Goal: Information Seeking & Learning: Understand process/instructions

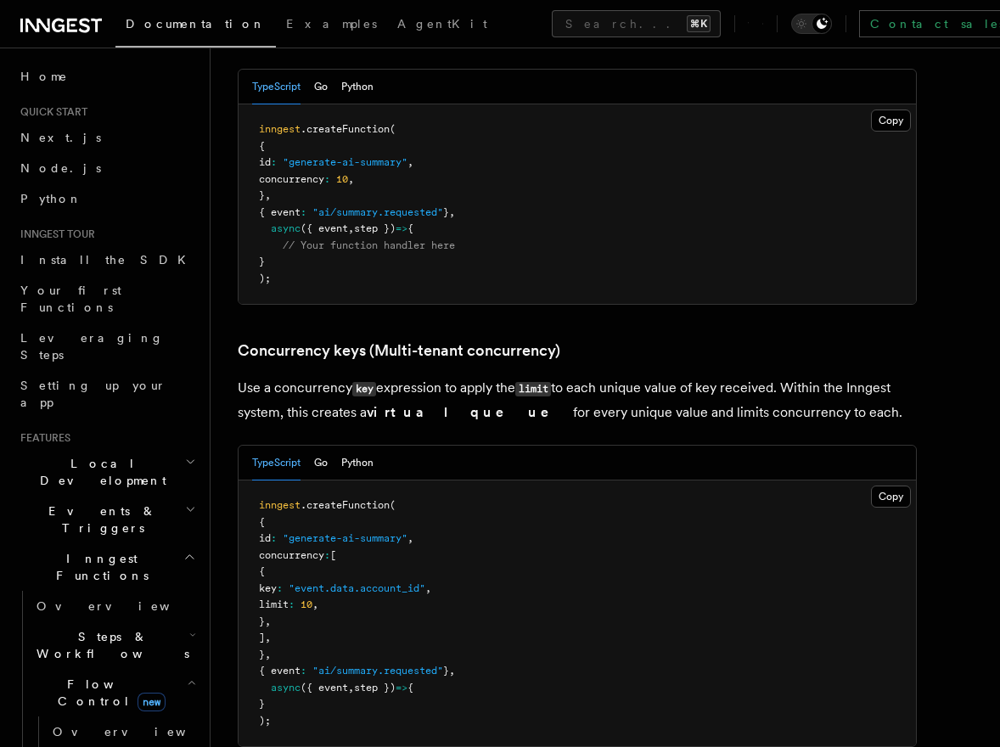
scroll to position [1275, 0]
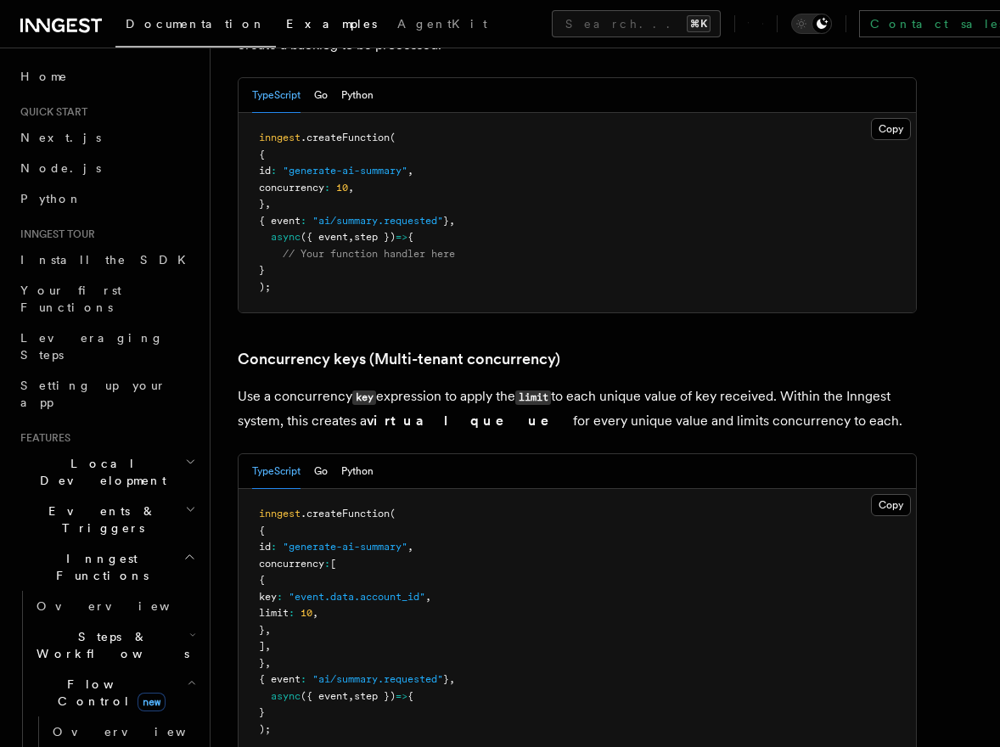
click at [286, 25] on span "Examples" at bounding box center [331, 24] width 91 height 14
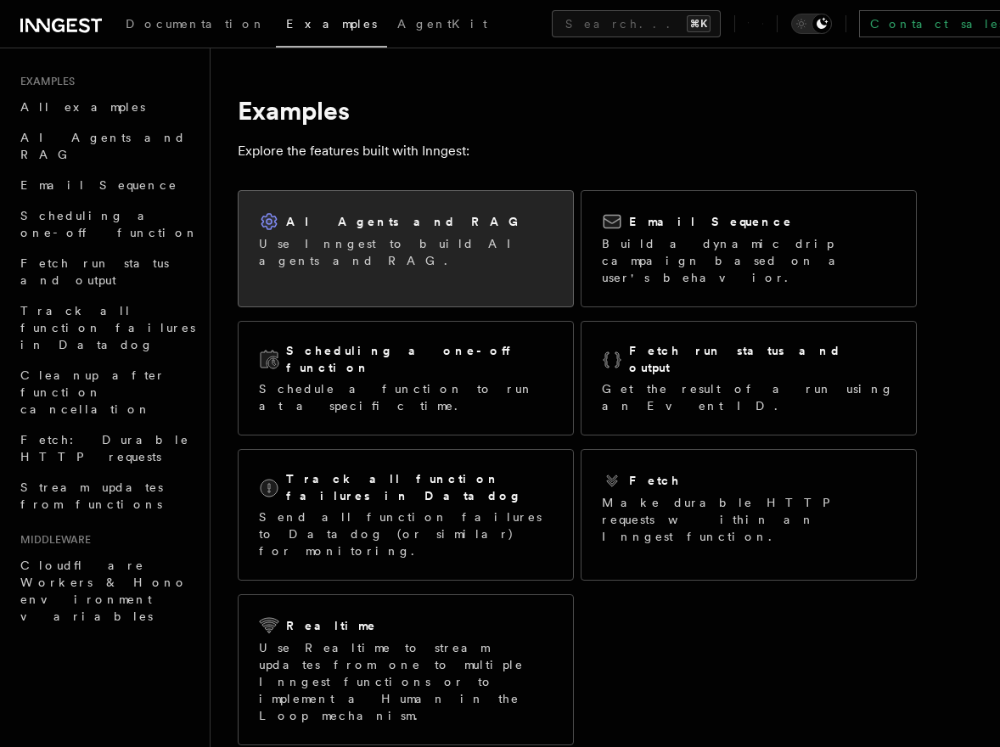
click at [336, 233] on div "AI Agents and RAG Use Inngest to build AI agents and RAG." at bounding box center [406, 240] width 294 height 58
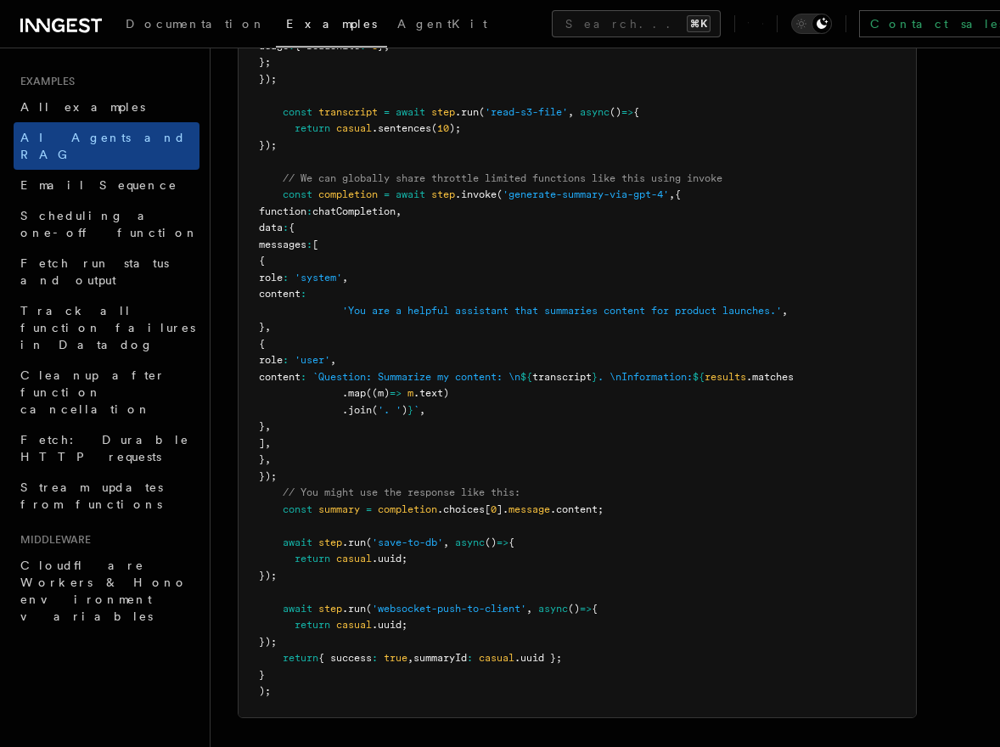
scroll to position [1047, 0]
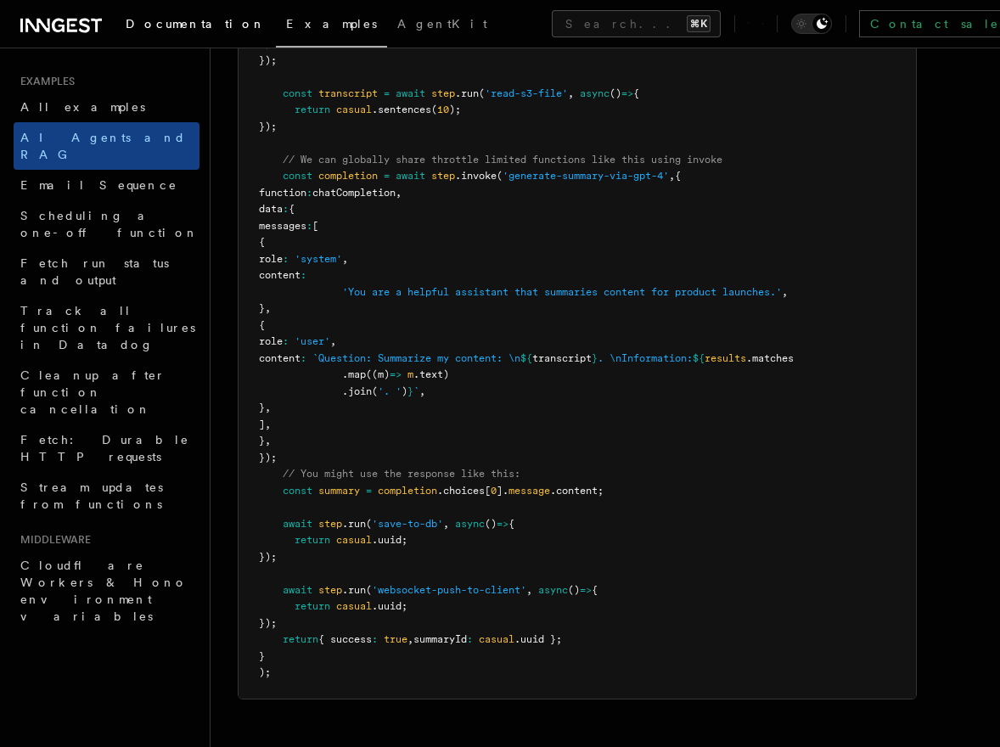
click at [200, 25] on span "Documentation" at bounding box center [196, 24] width 140 height 14
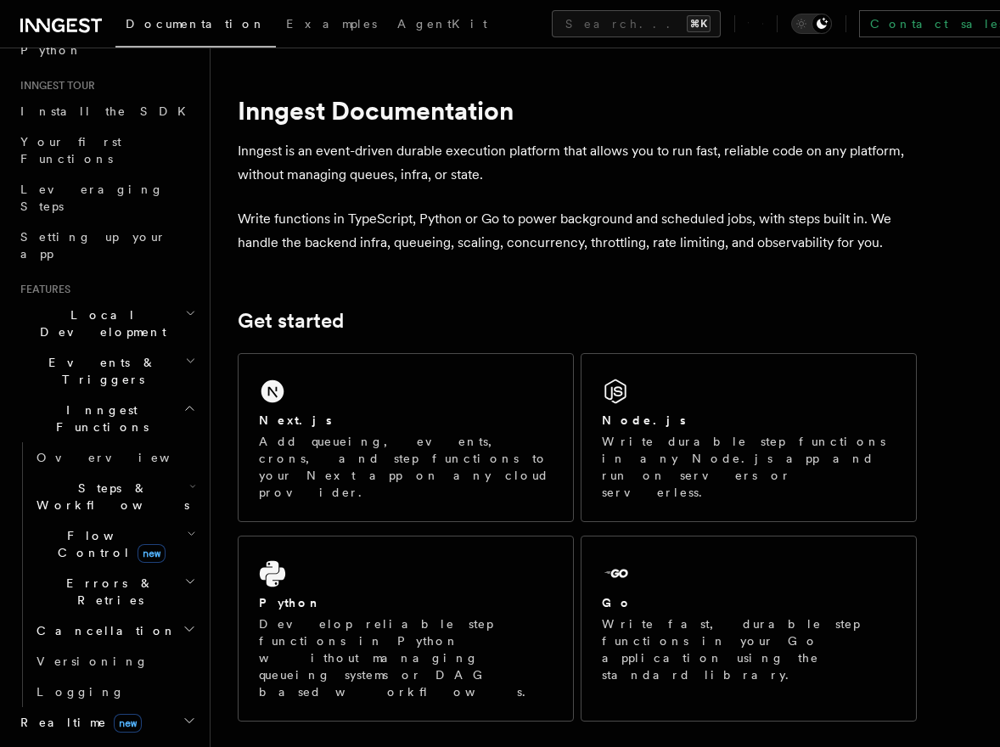
scroll to position [153, 0]
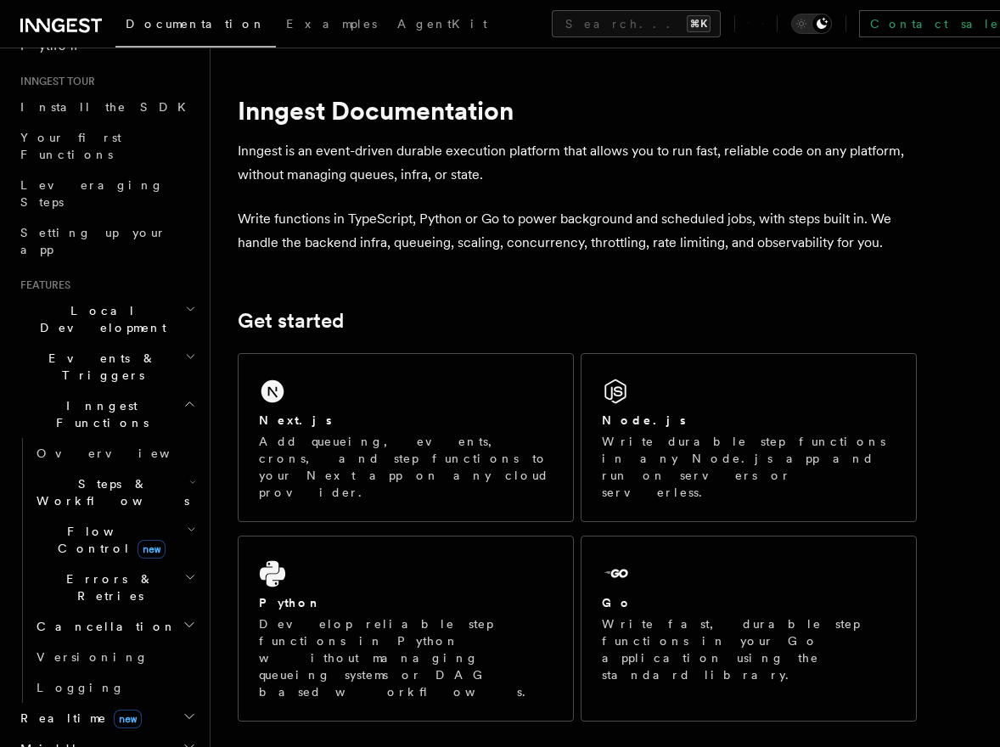
click at [189, 302] on icon "button" at bounding box center [190, 309] width 11 height 14
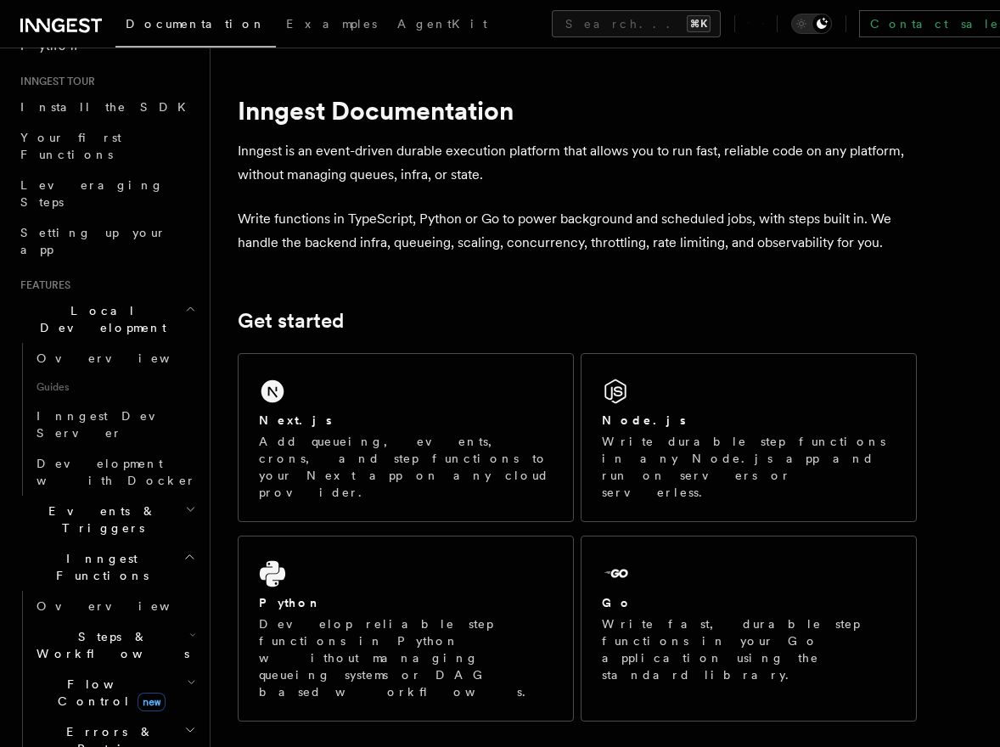
click at [188, 508] on icon "button" at bounding box center [191, 509] width 7 height 3
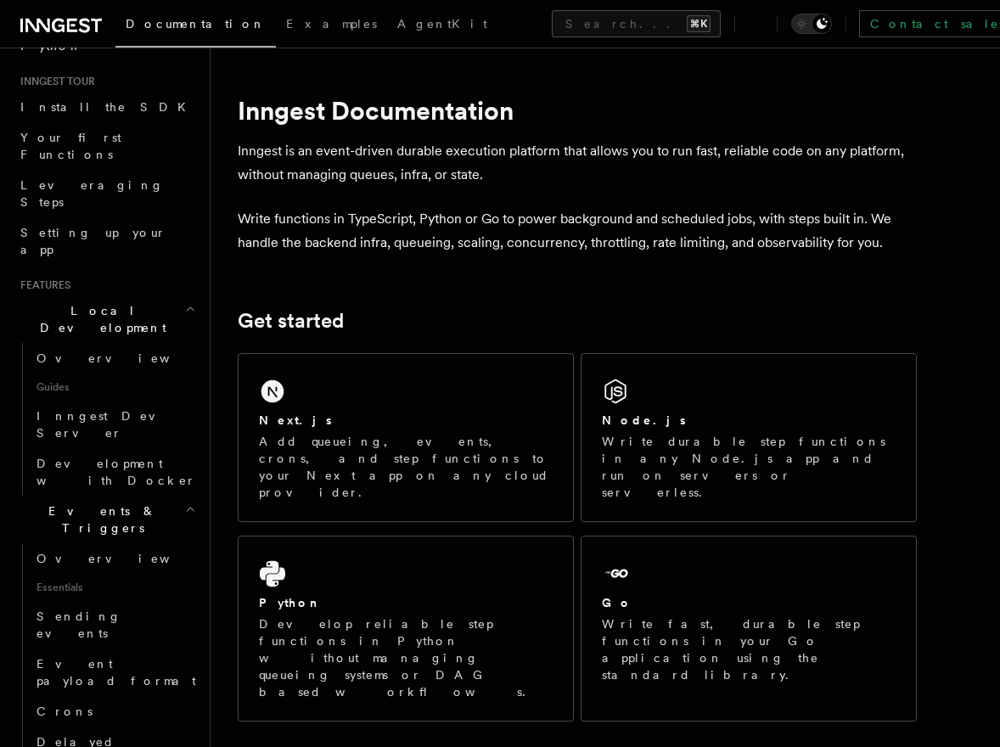
click at [188, 502] on icon "button" at bounding box center [190, 509] width 11 height 14
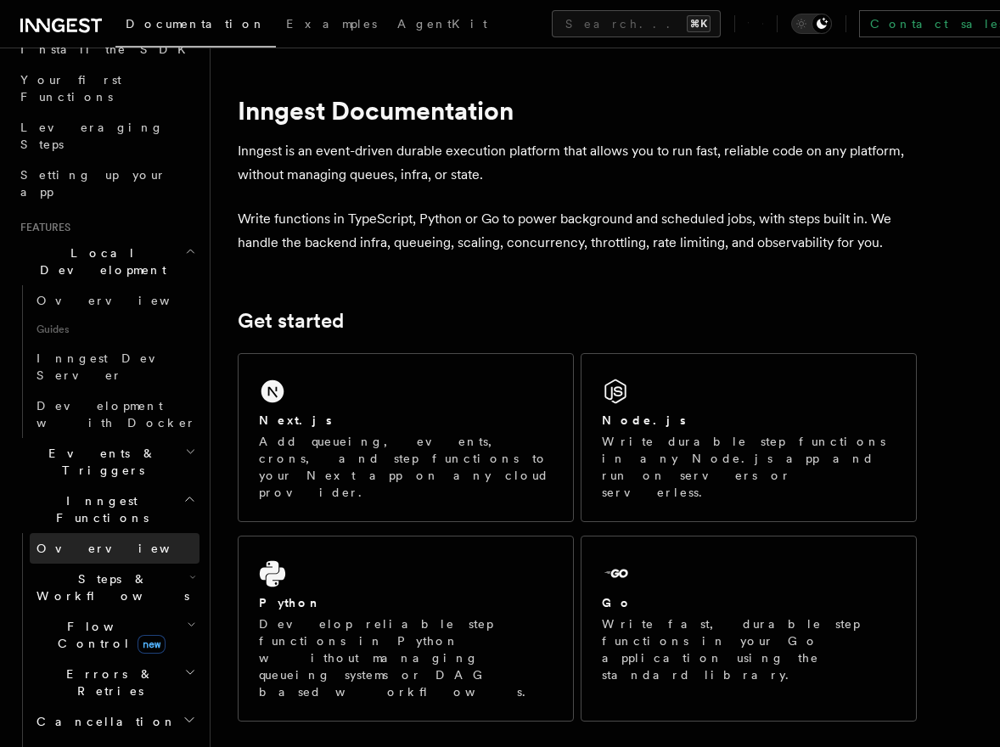
scroll to position [254, 0]
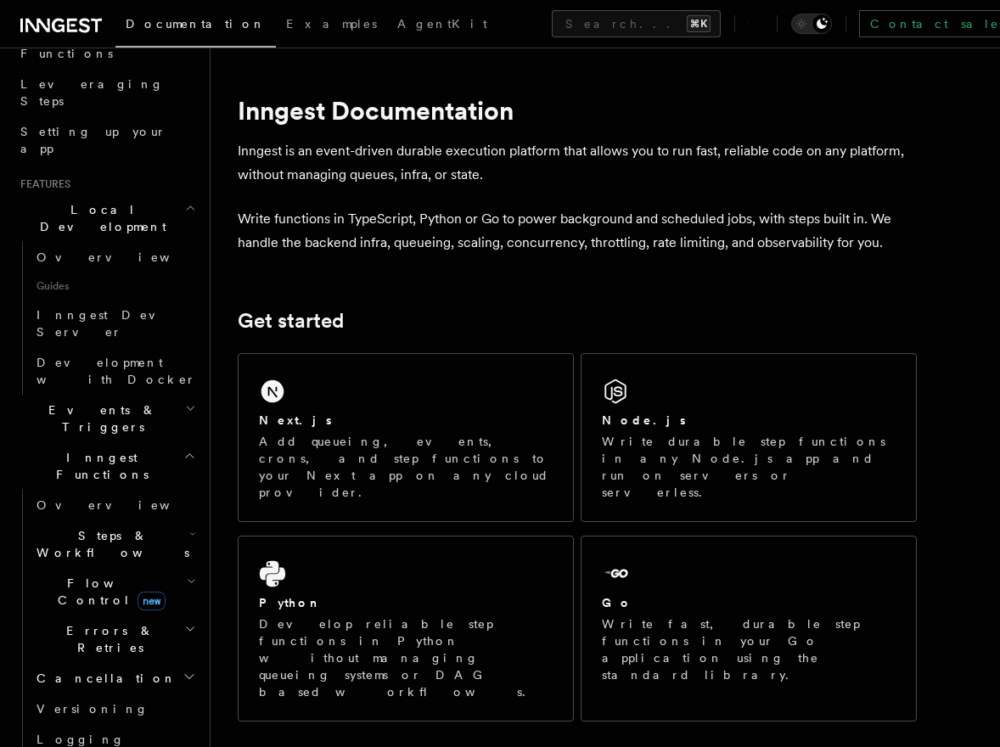
click at [191, 533] on icon "button" at bounding box center [193, 534] width 4 height 3
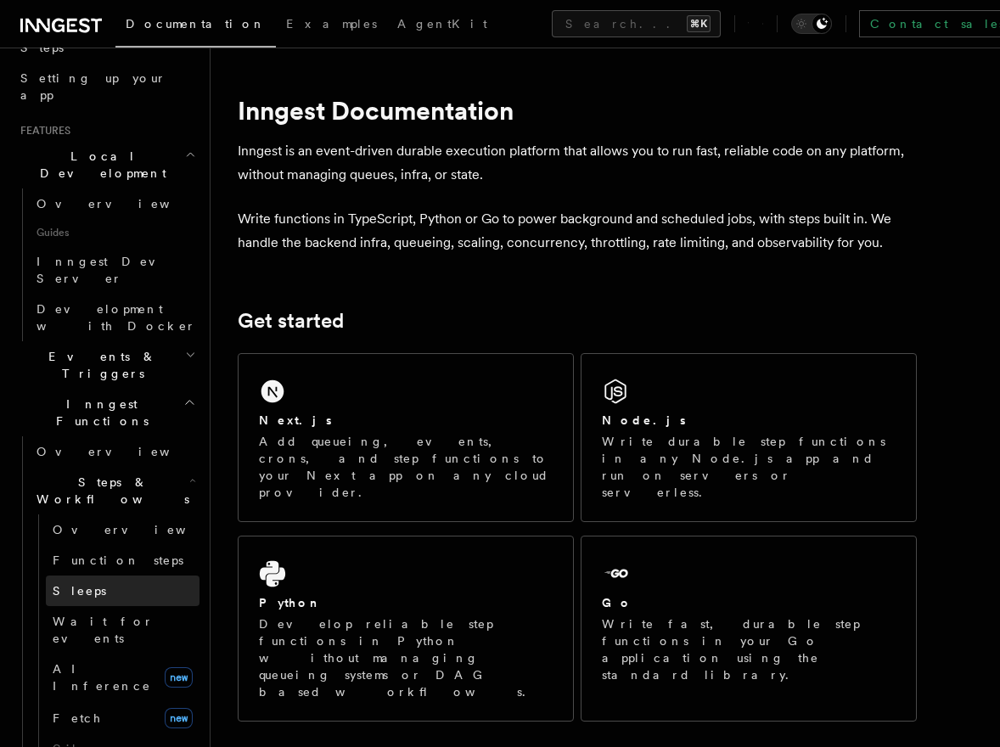
scroll to position [316, 0]
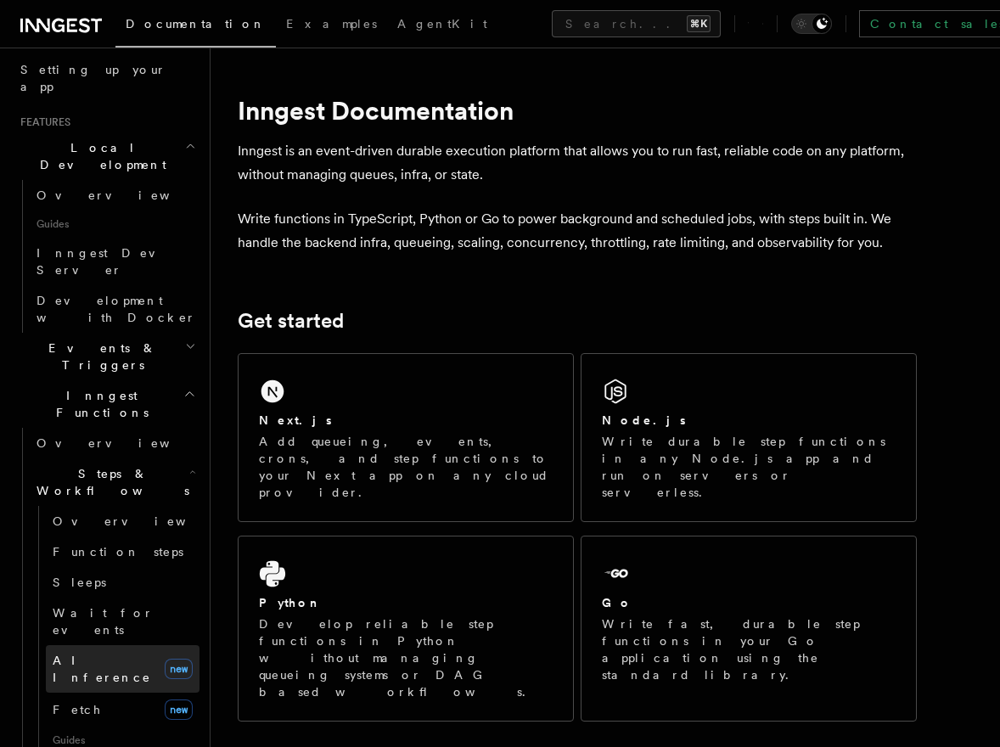
click at [131, 645] on link "AI Inference new" at bounding box center [123, 669] width 154 height 48
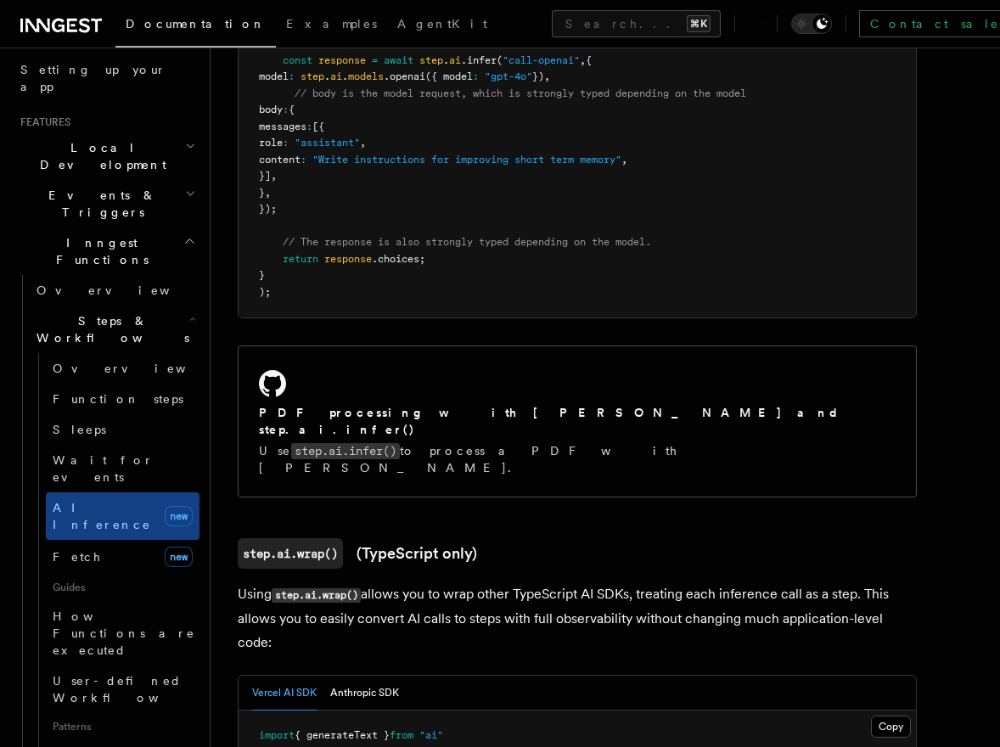
scroll to position [1181, 0]
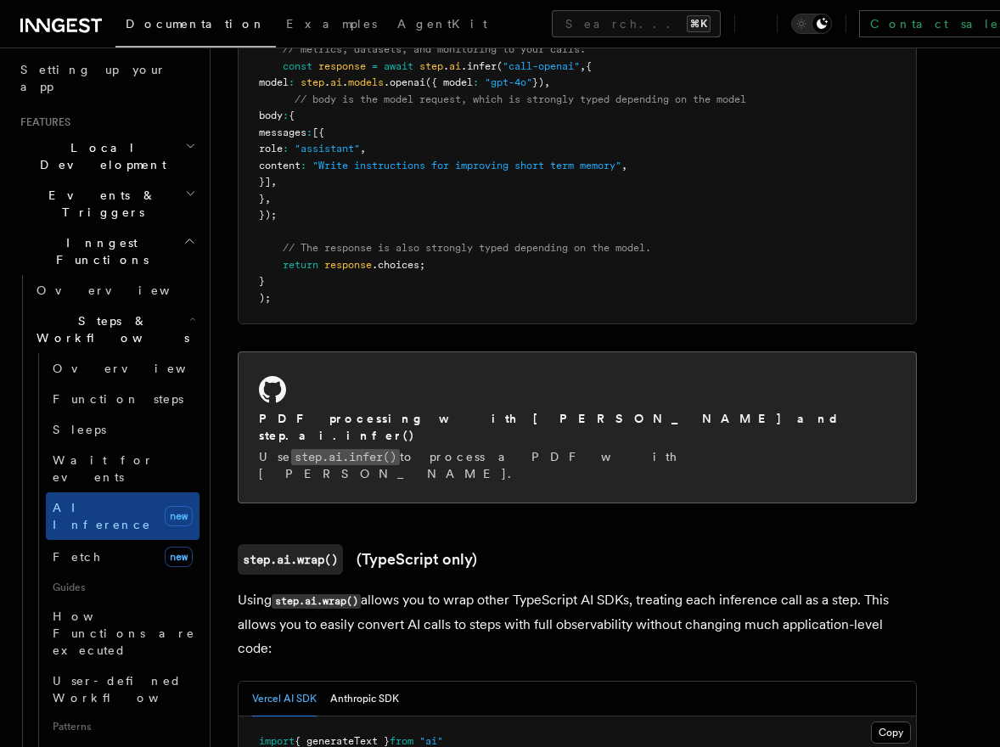
click at [523, 448] on p "Use step.ai.infer() to process a PDF with Claude Sonnet." at bounding box center [577, 465] width 637 height 34
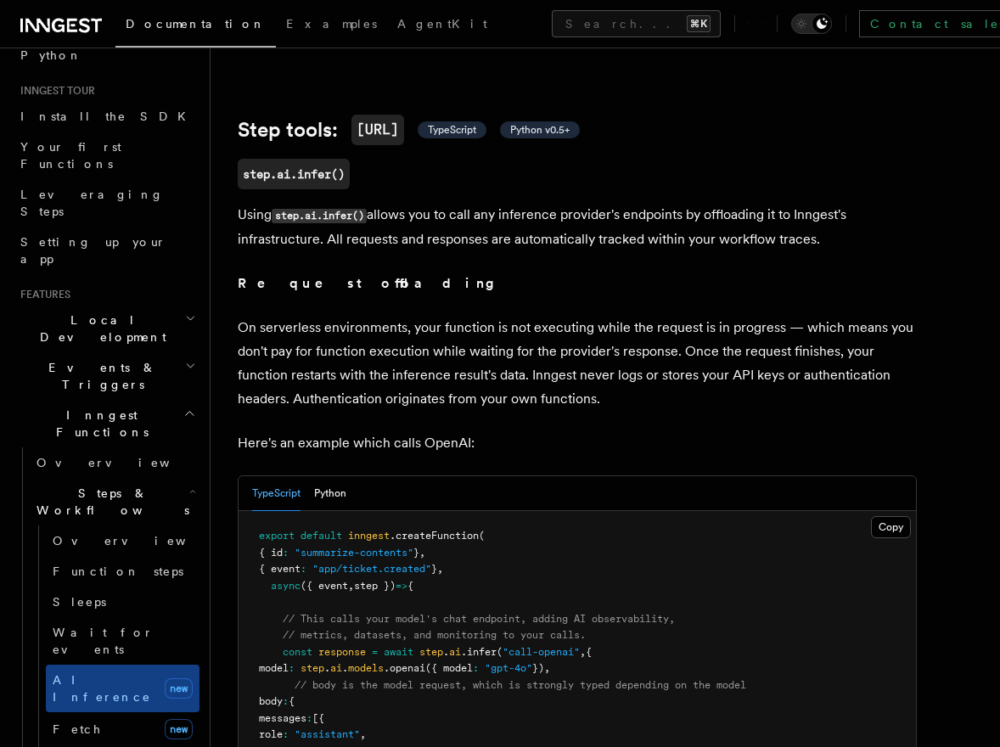
scroll to position [578, 0]
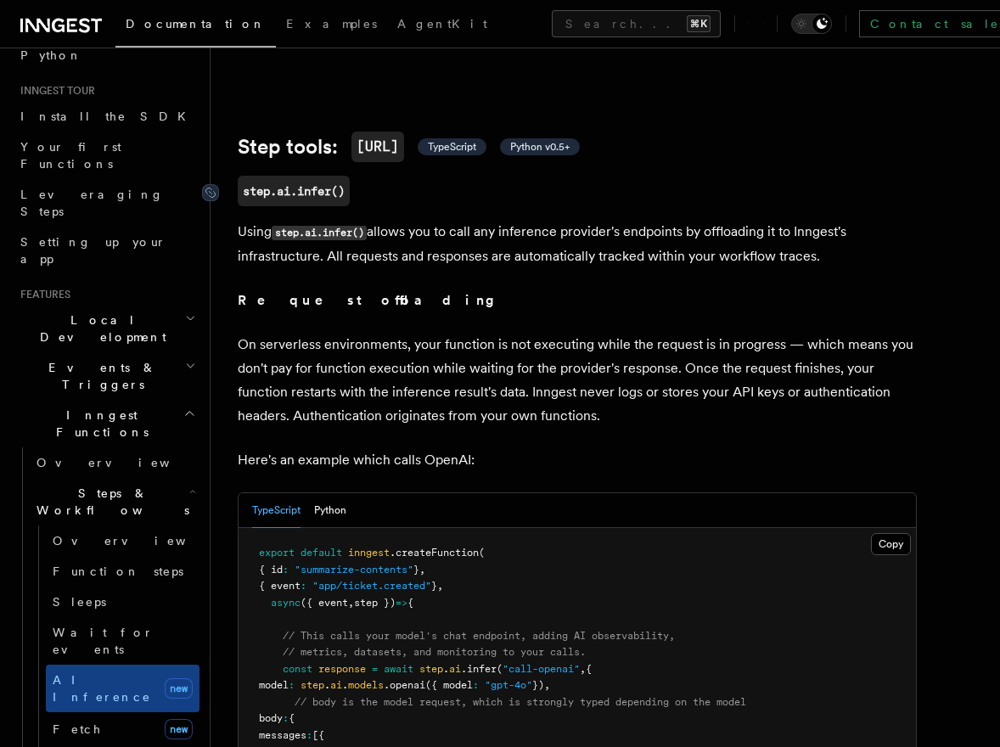
click at [310, 176] on code "step.ai.infer()" at bounding box center [294, 191] width 112 height 31
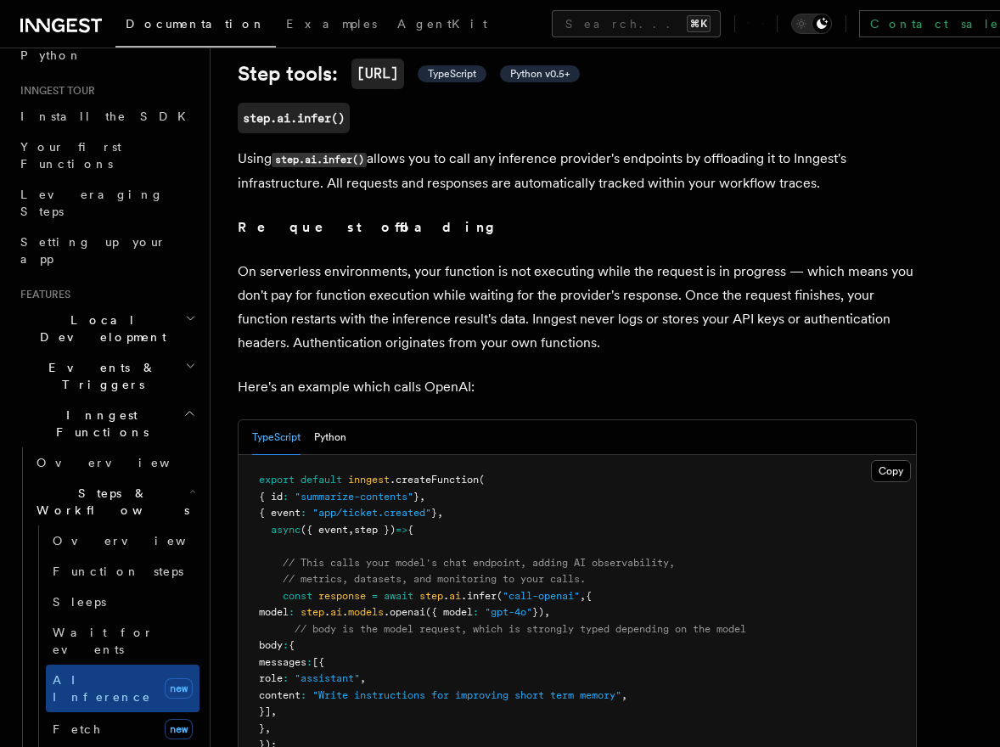
click at [385, 59] on code "[URL]" at bounding box center [377, 74] width 53 height 31
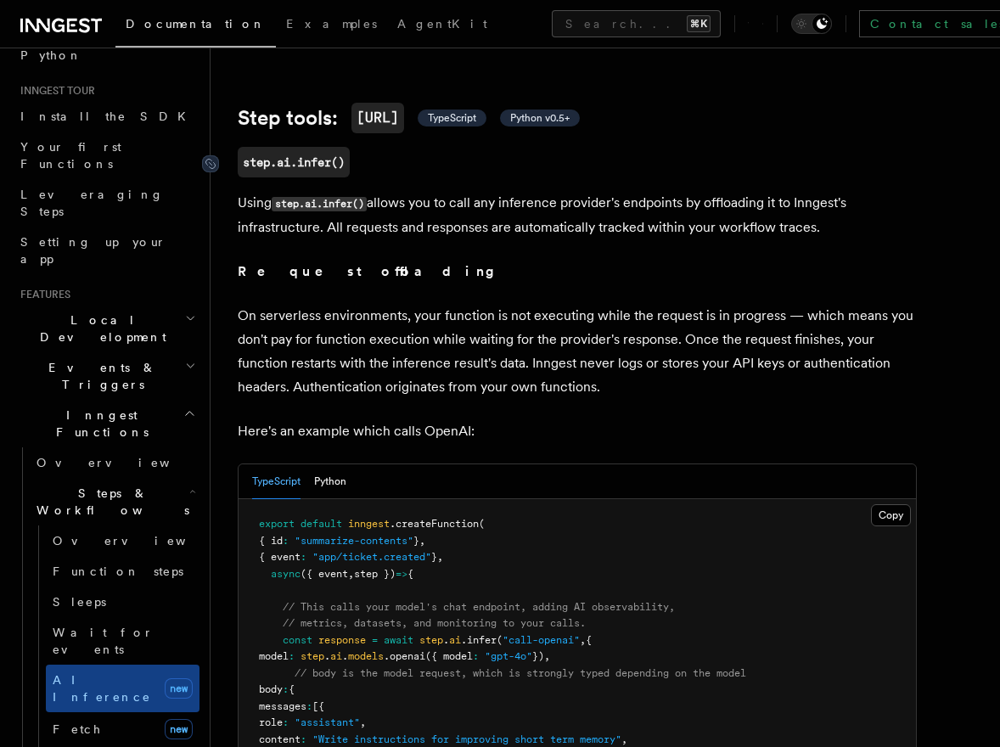
click at [301, 148] on code "step.ai.infer()" at bounding box center [294, 162] width 112 height 31
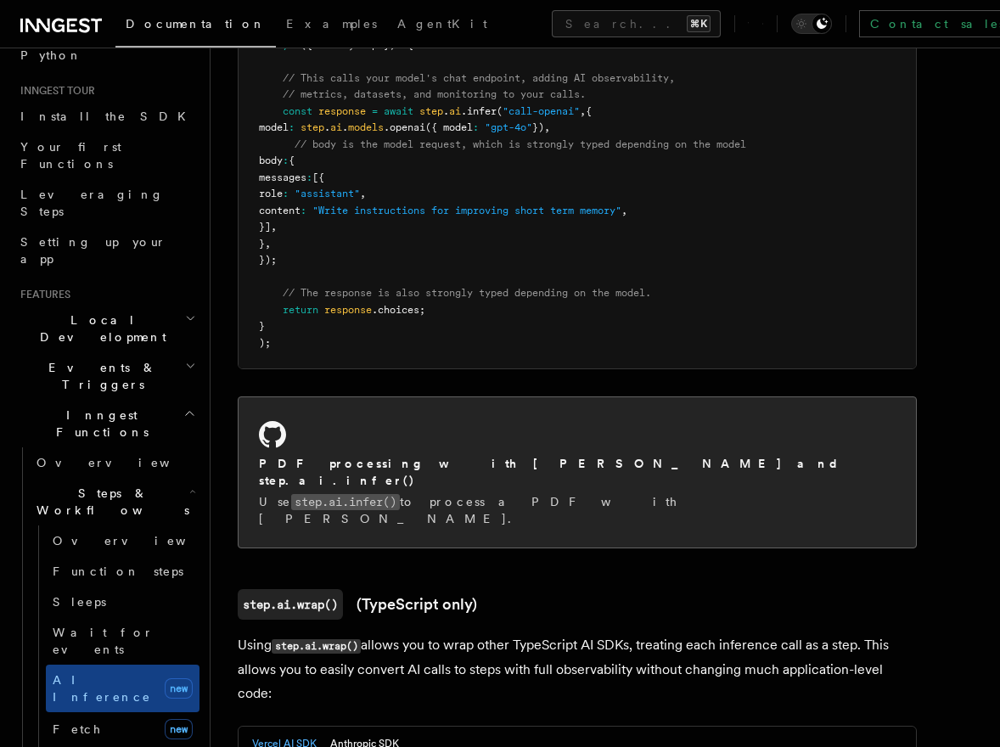
scroll to position [1159, 0]
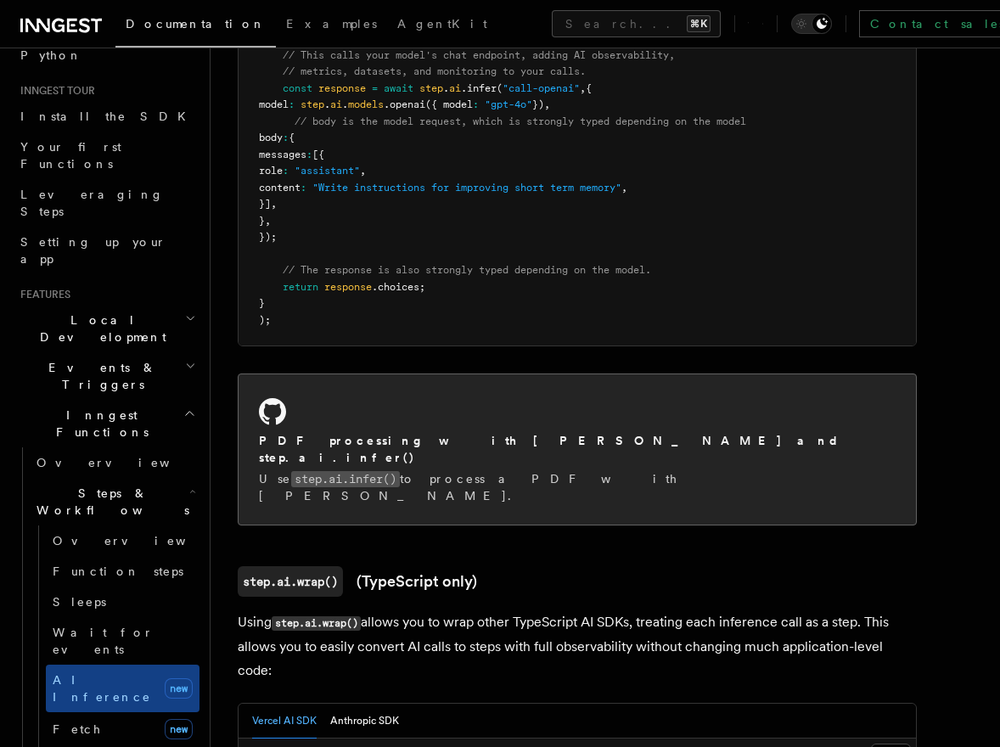
click at [436, 432] on h2 "PDF processing with [PERSON_NAME] and step.ai.infer()" at bounding box center [577, 449] width 637 height 34
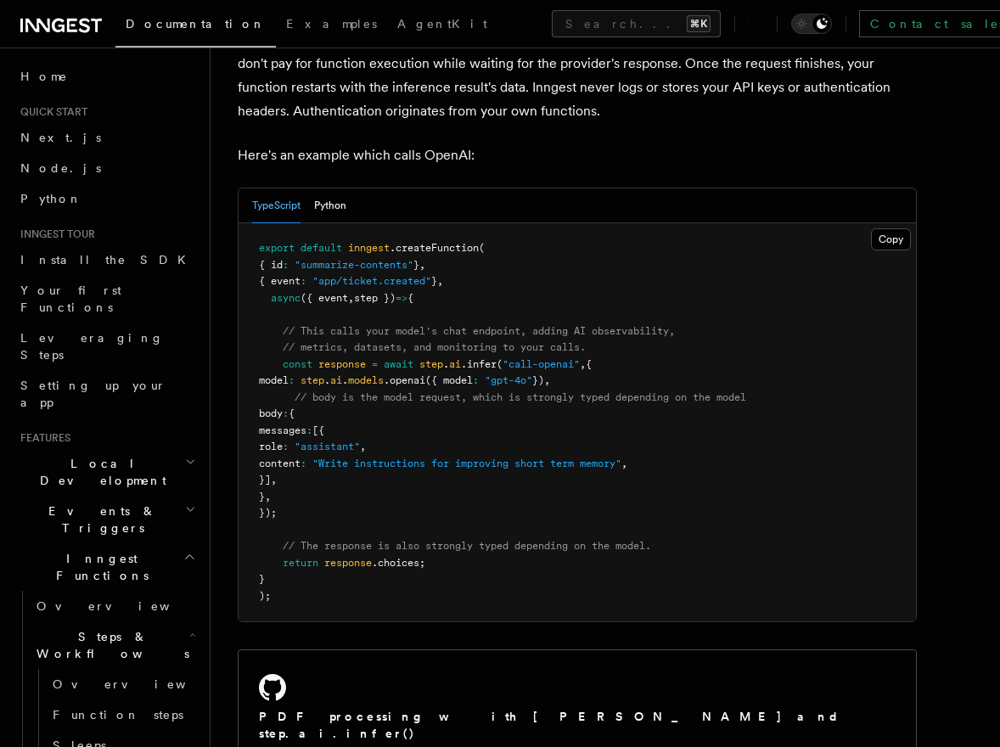
scroll to position [893, 0]
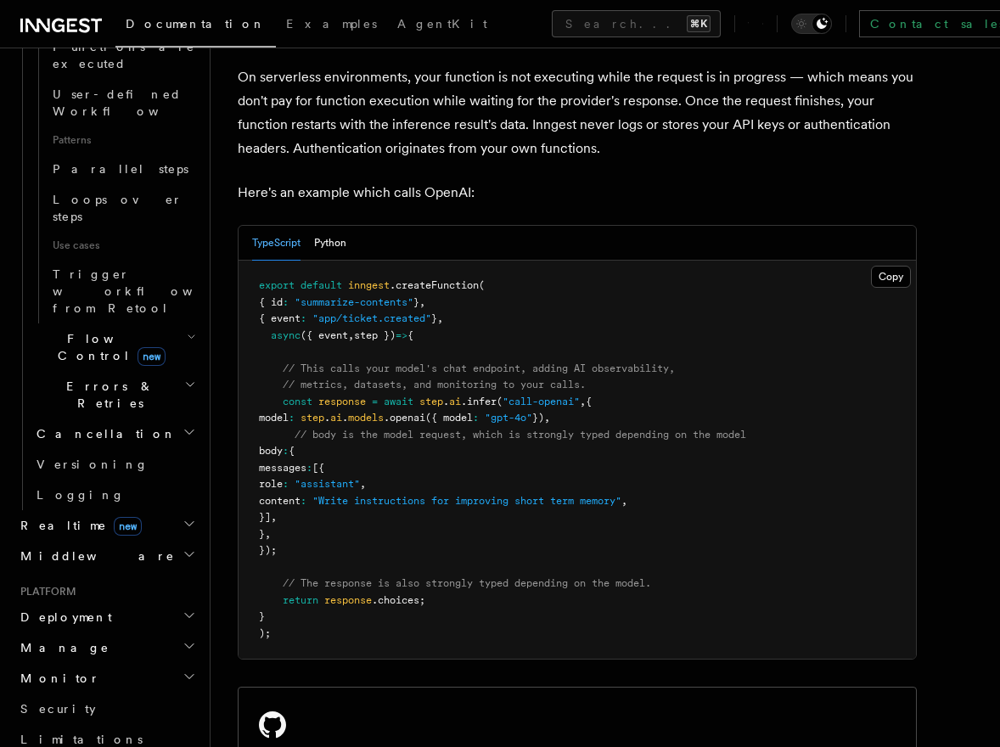
scroll to position [1069, 0]
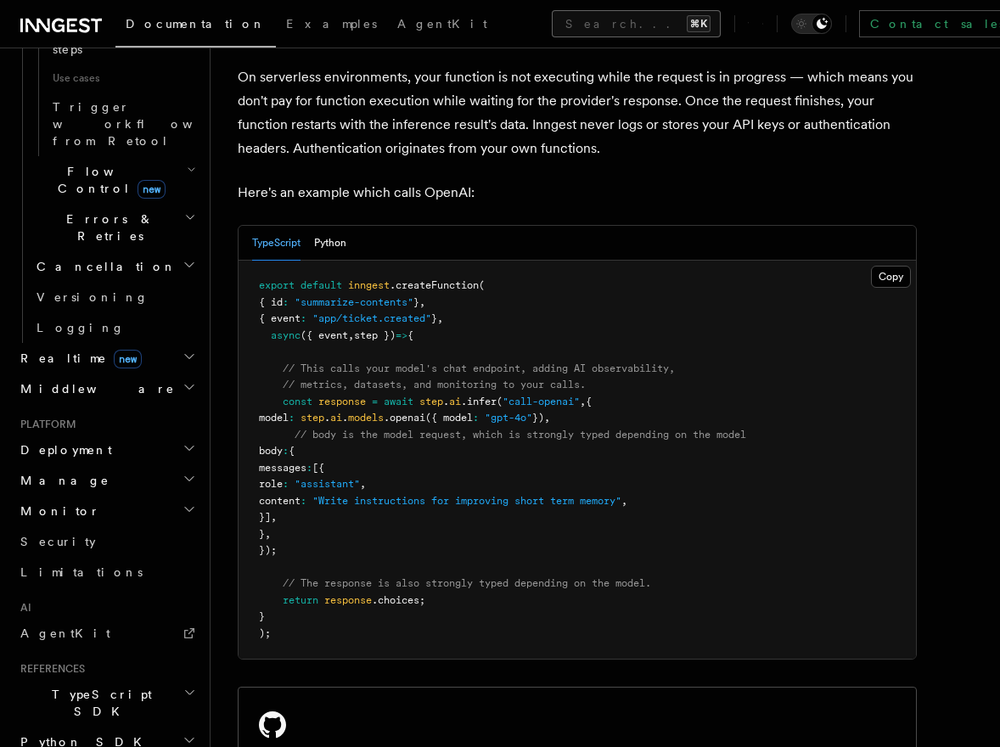
click at [552, 27] on button "Search... ⌘K" at bounding box center [636, 23] width 169 height 27
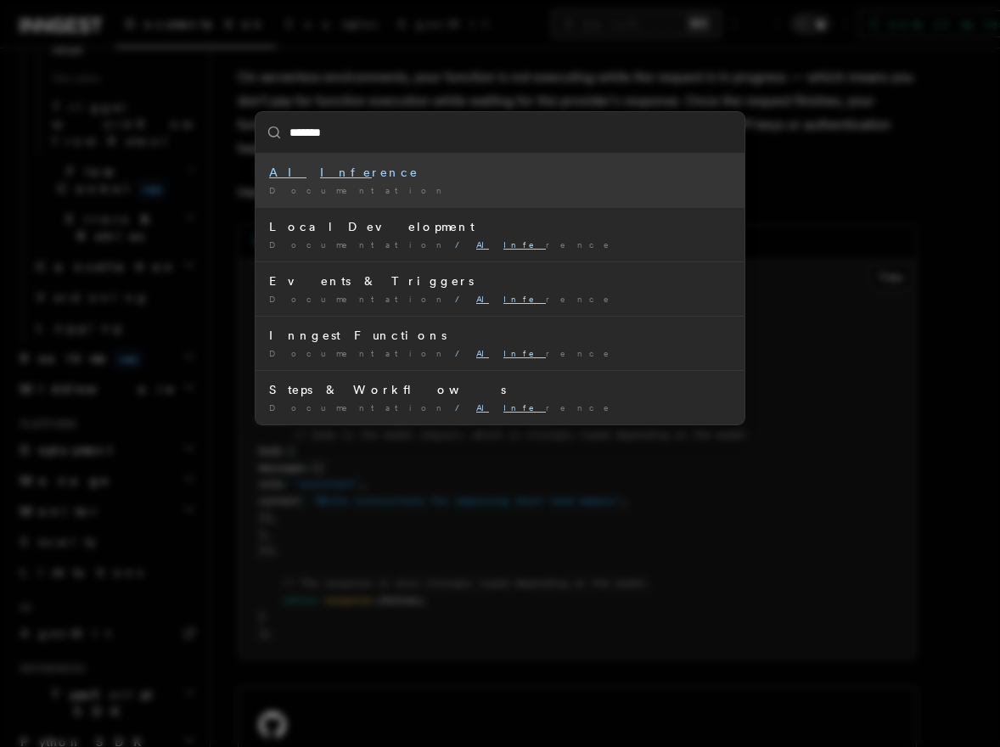
type input "********"
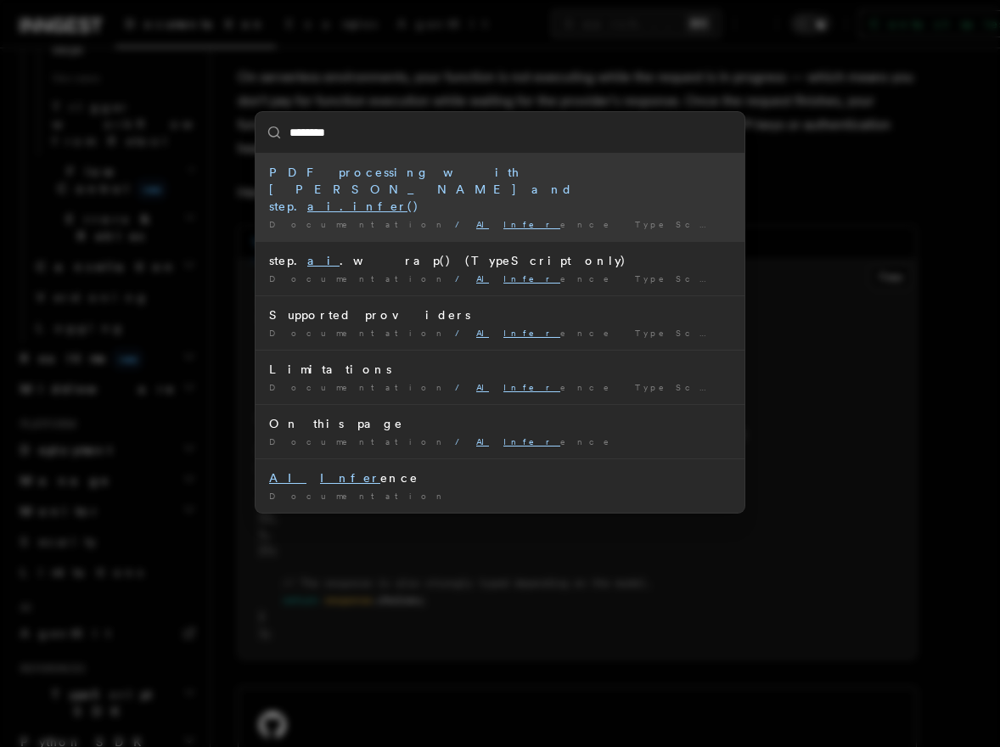
click at [431, 177] on div "PDF processing with Claude Sonnet and step. ai.infer ()" at bounding box center [500, 189] width 462 height 51
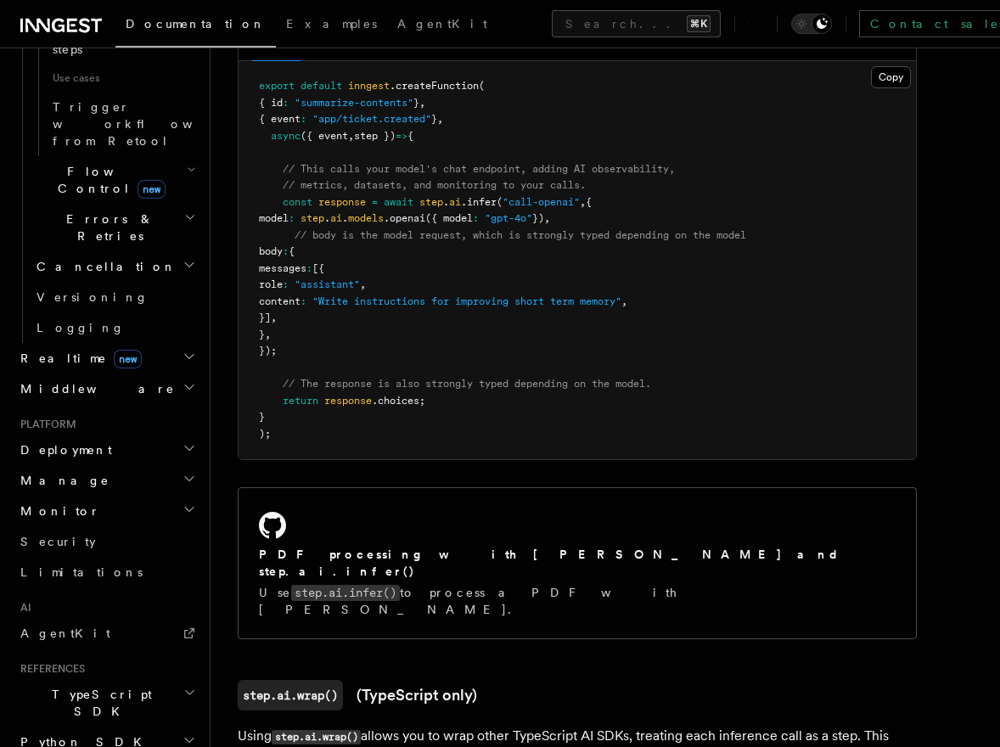
scroll to position [1167, 0]
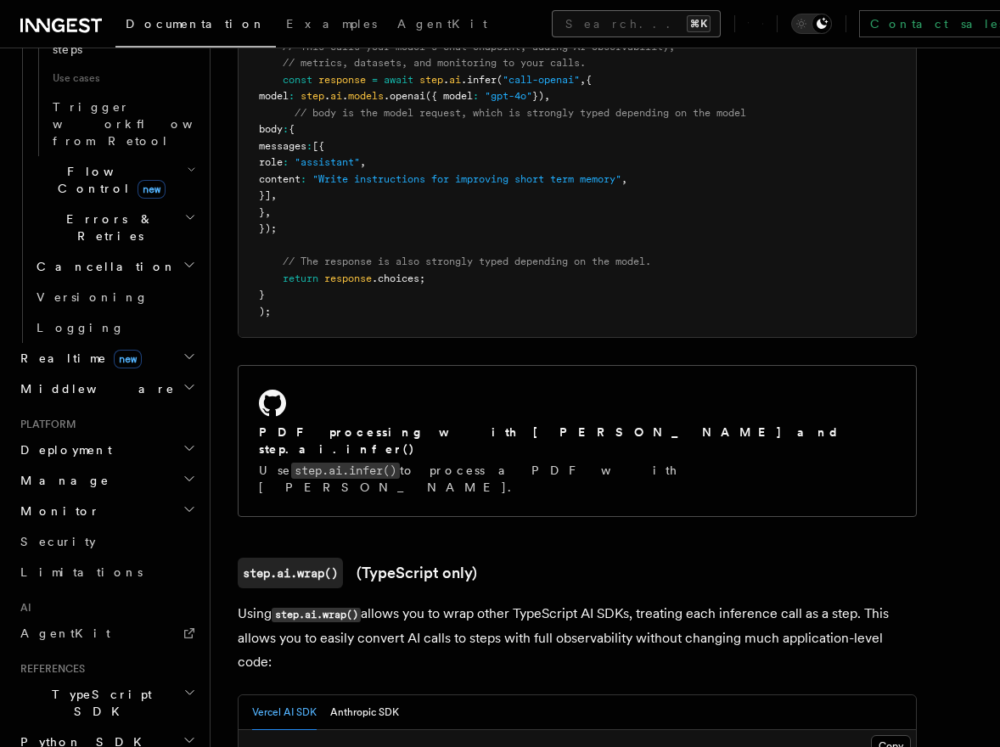
click at [552, 21] on button "Search... ⌘K" at bounding box center [636, 23] width 169 height 27
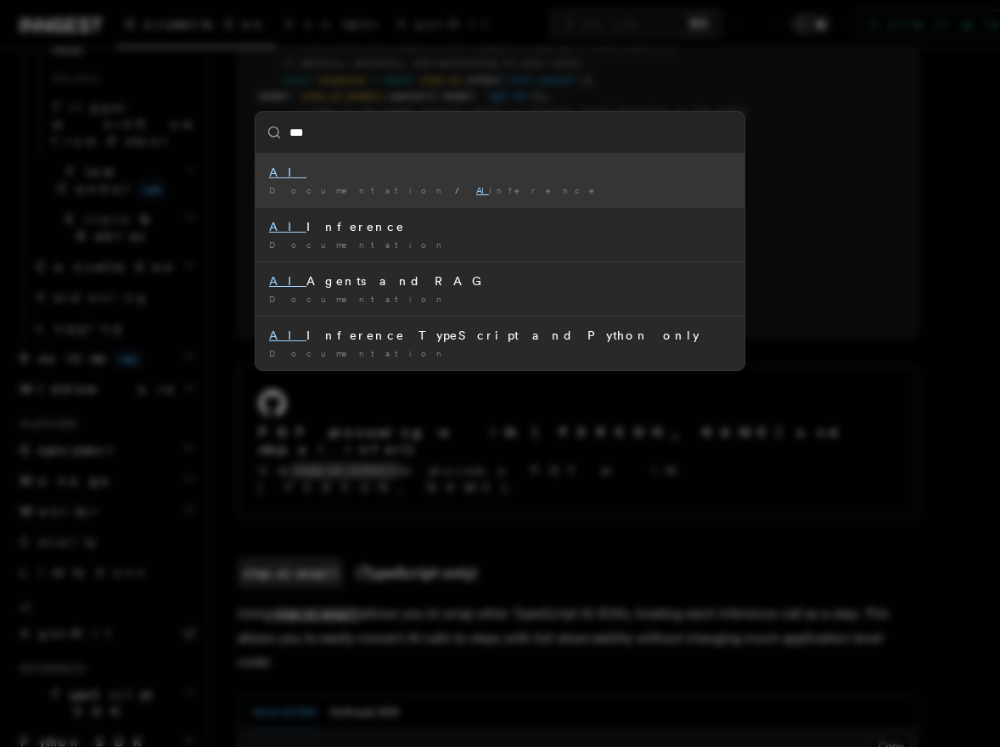
type input "****"
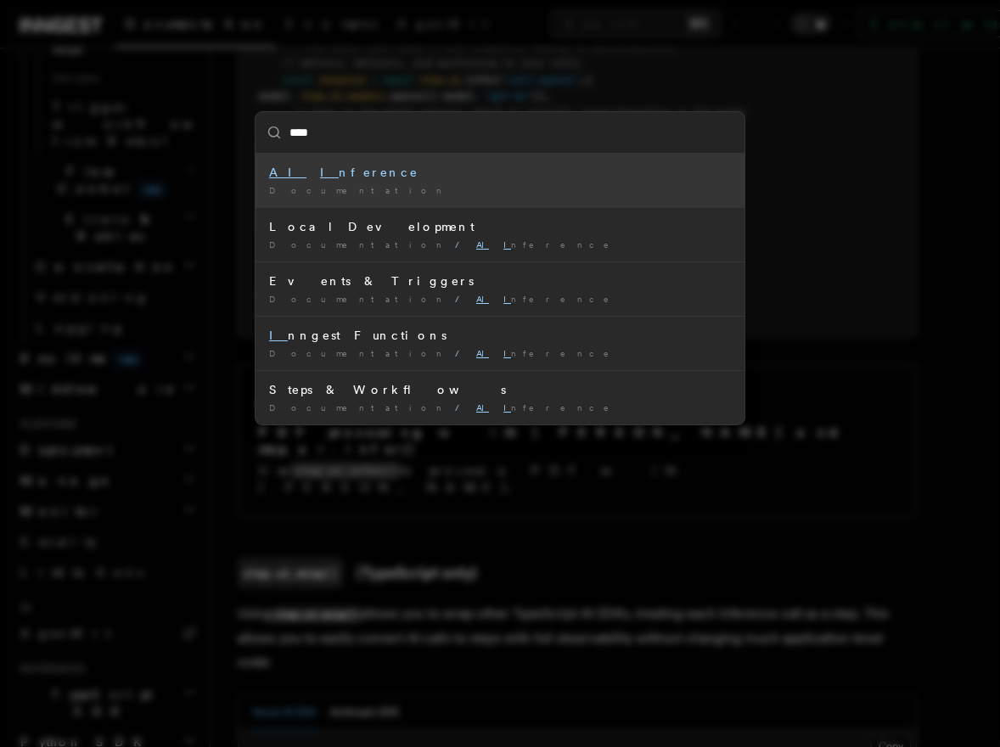
click at [338, 178] on div "AI I nference" at bounding box center [500, 172] width 462 height 17
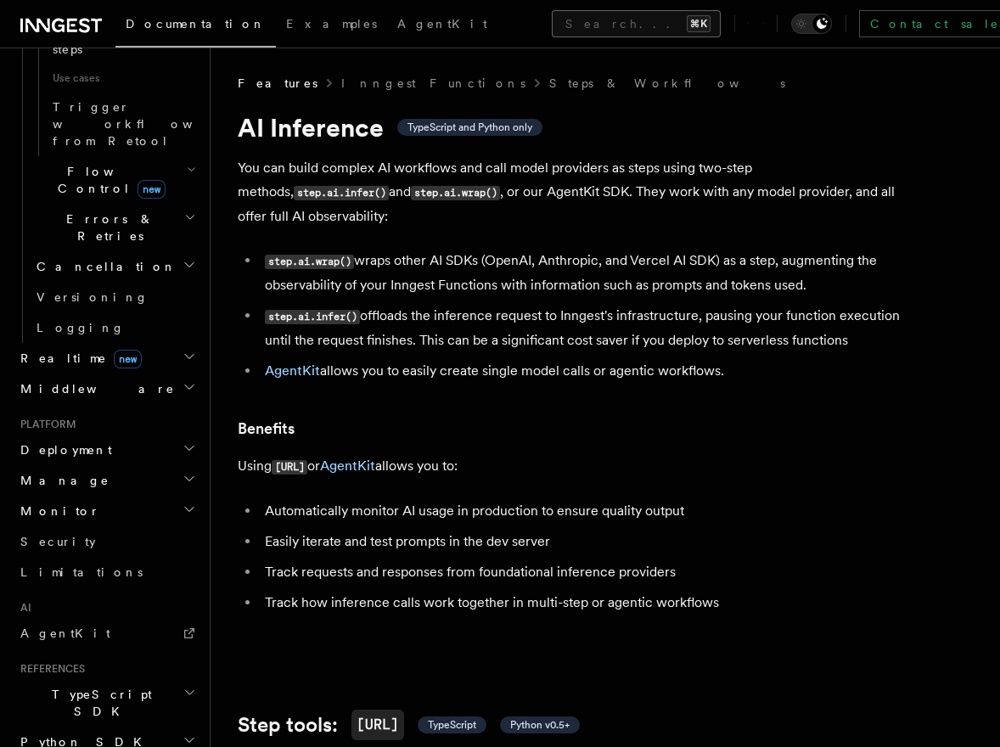
click at [552, 16] on button "Search... ⌘K" at bounding box center [636, 23] width 169 height 27
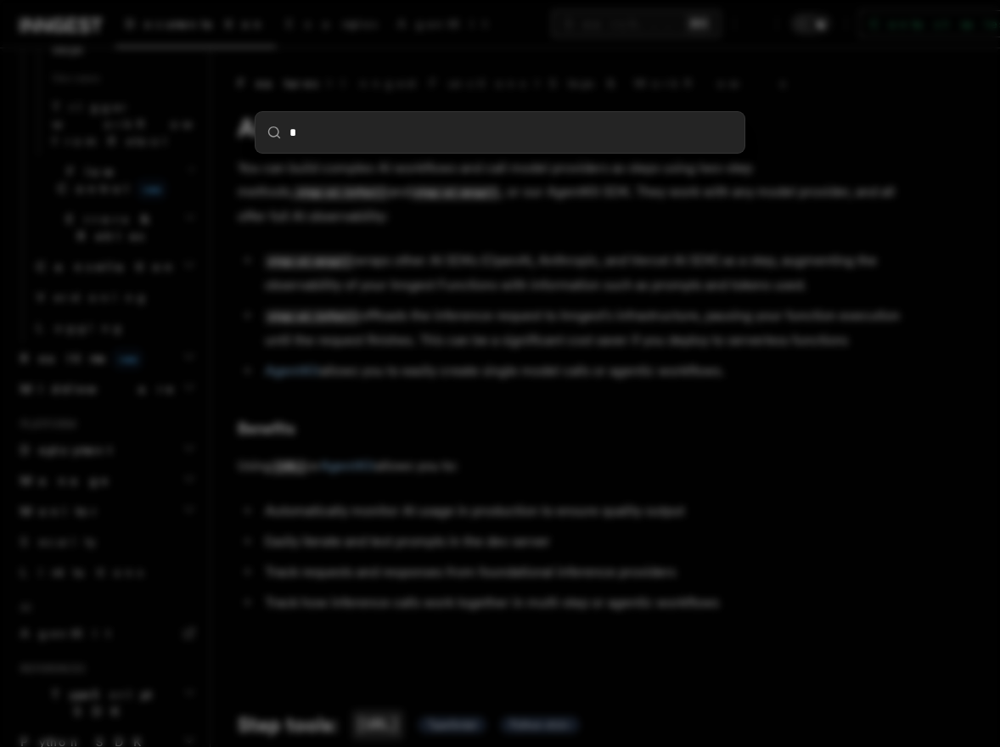
type input "**"
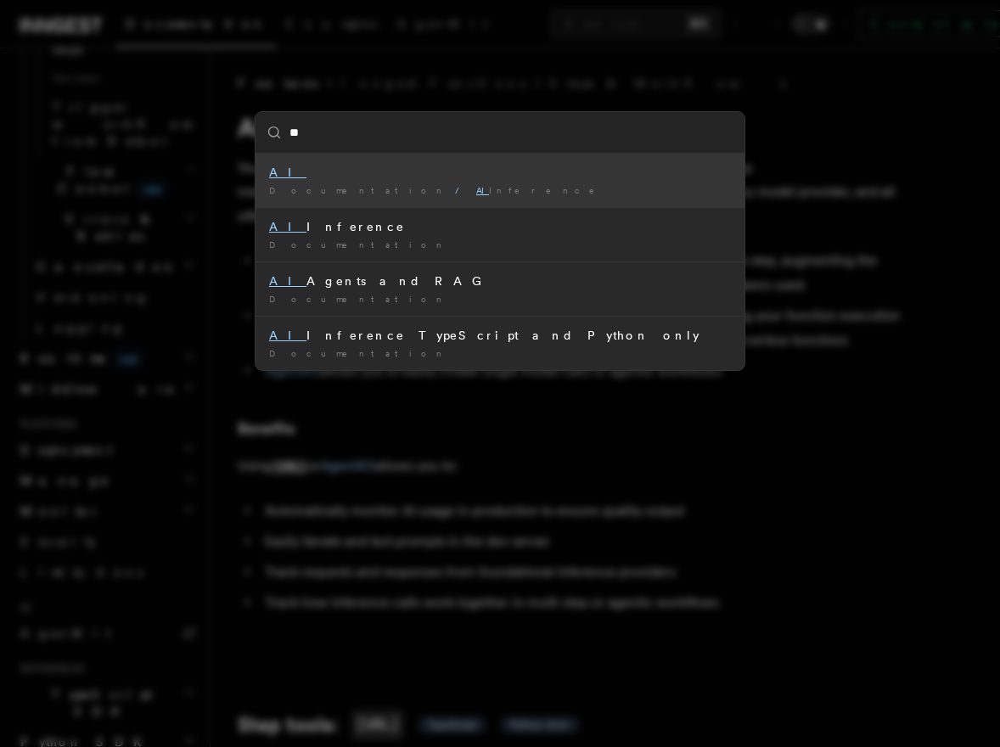
click at [397, 171] on div "AI" at bounding box center [500, 172] width 462 height 17
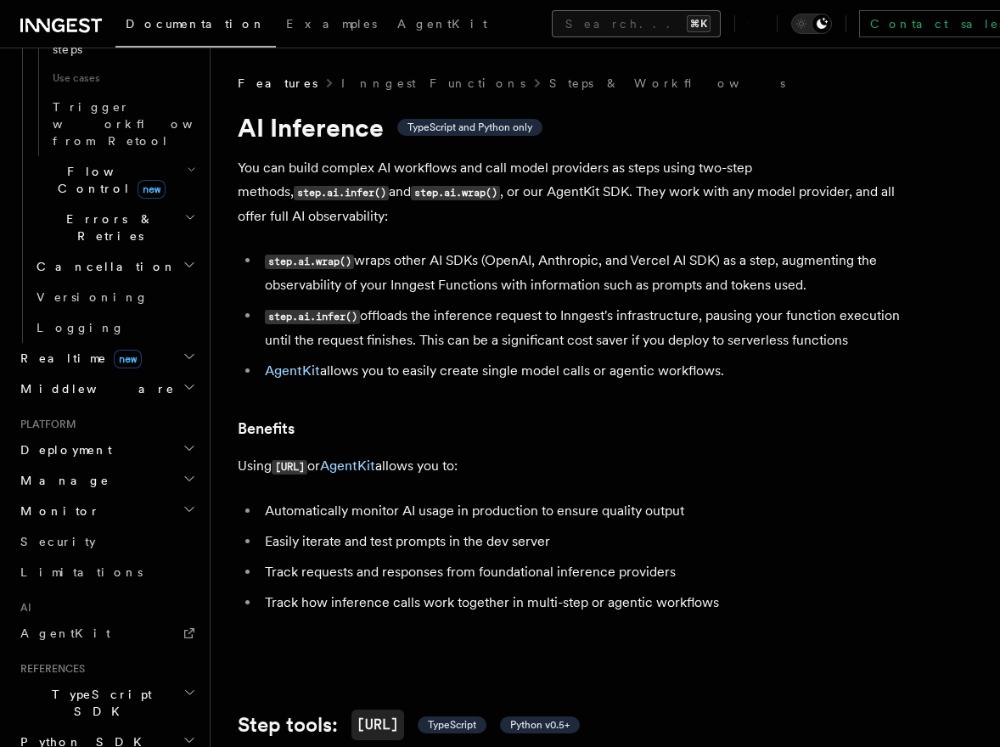
click at [552, 27] on button "Search... ⌘K" at bounding box center [636, 23] width 169 height 27
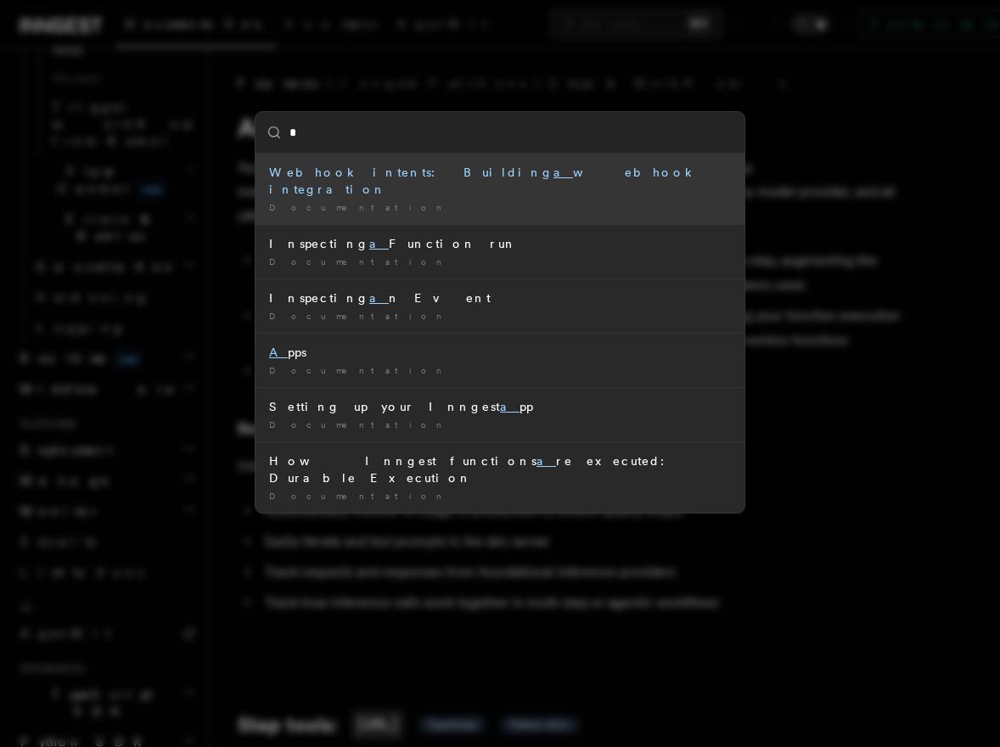
type input "**"
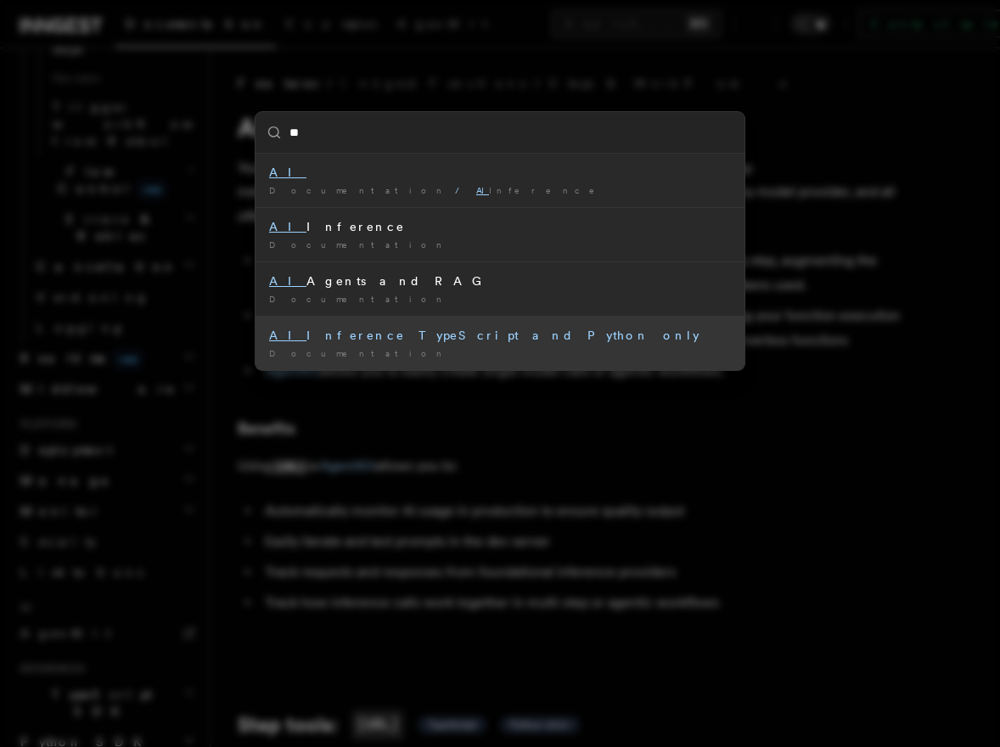
click at [356, 351] on div "Documentation /" at bounding box center [500, 353] width 462 height 13
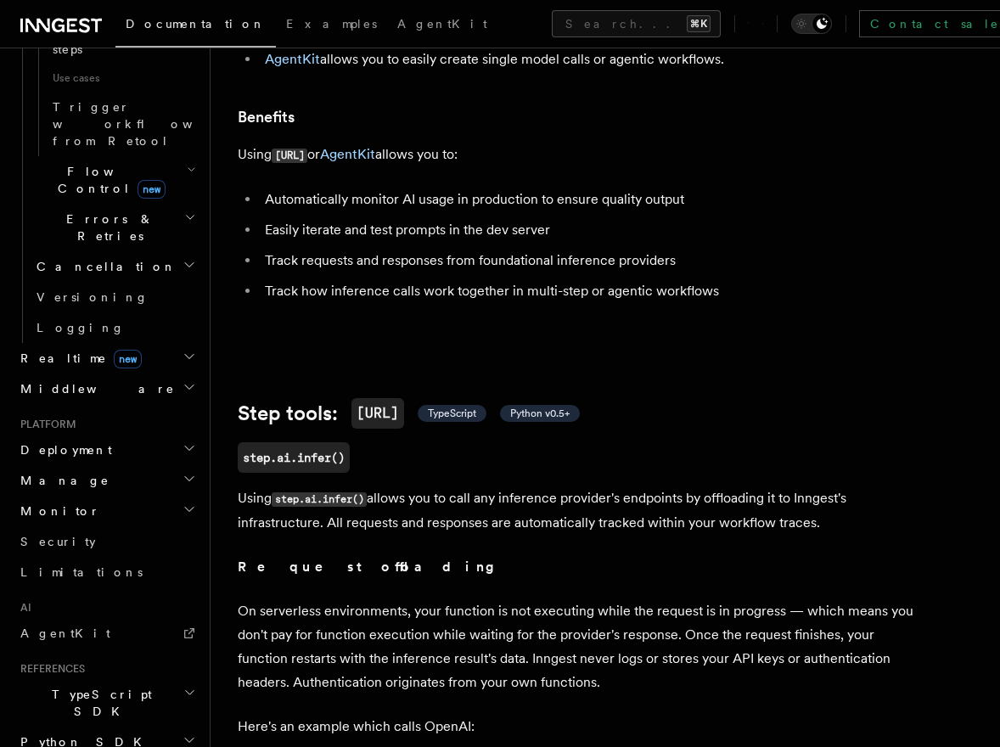
scroll to position [314, 0]
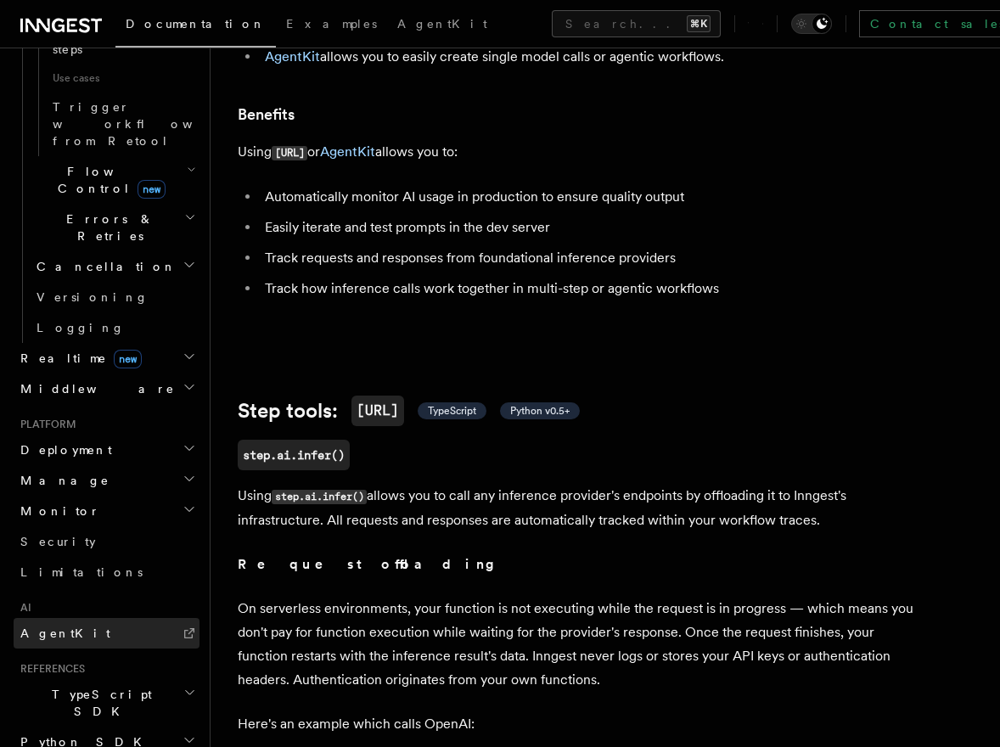
click at [88, 618] on link "AgentKit" at bounding box center [107, 633] width 186 height 31
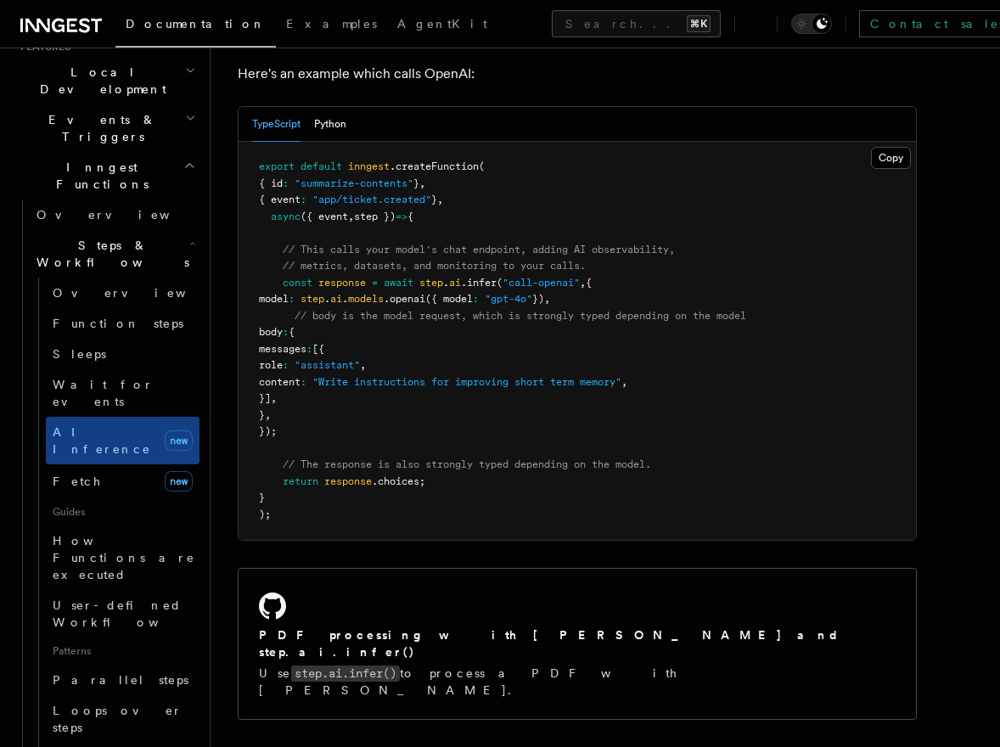
scroll to position [971, 0]
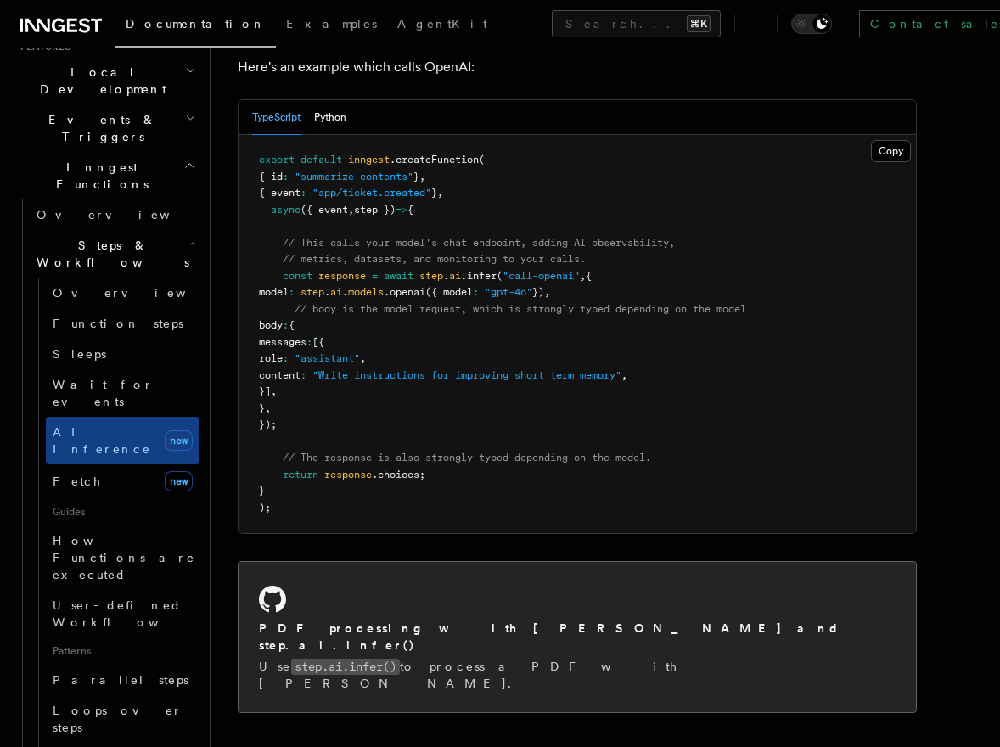
click at [406, 620] on h2 "PDF processing with [PERSON_NAME] and step.ai.infer()" at bounding box center [577, 637] width 637 height 34
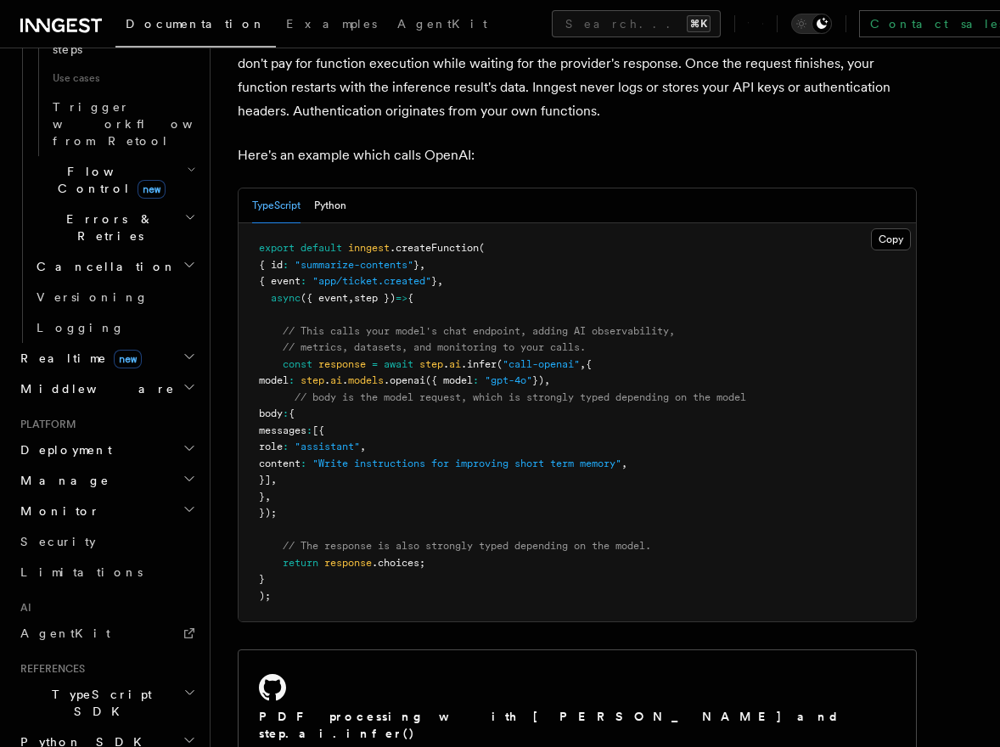
scroll to position [892, 0]
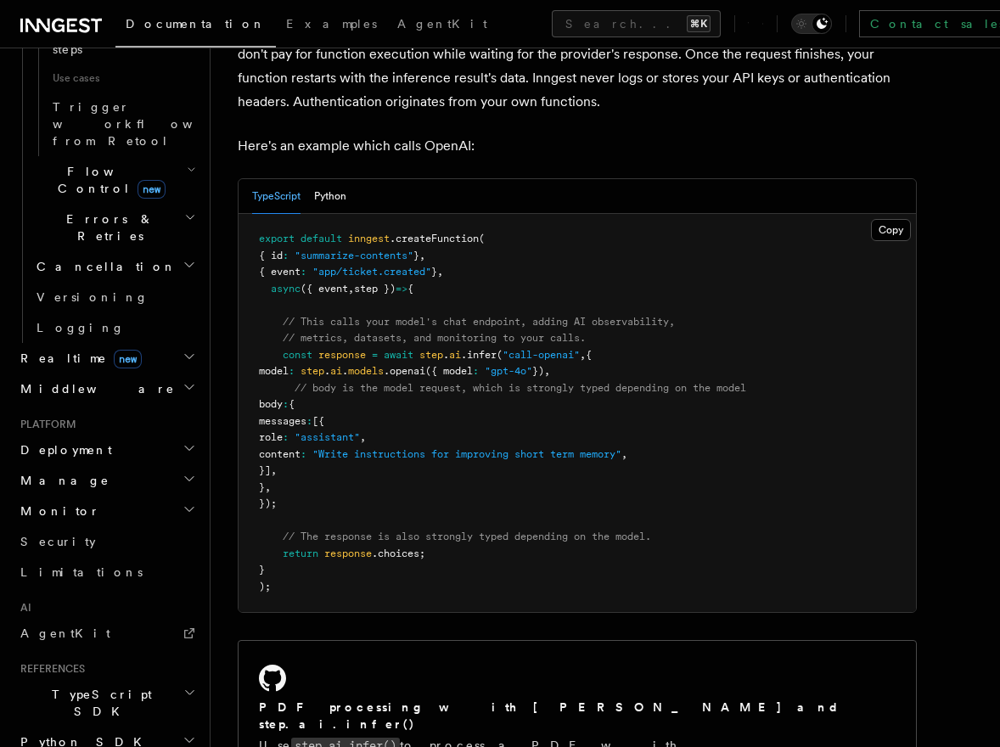
drag, startPoint x: 283, startPoint y: 334, endPoint x: 361, endPoint y: 479, distance: 164.8
click at [361, 479] on pre "export default inngest .createFunction ( { id : "summarize-contents" } , { even…" at bounding box center [577, 413] width 677 height 398
copy code "const response = await step . ai .infer ( "call-openai" , { model : step . ai .…"
drag, startPoint x: 283, startPoint y: 531, endPoint x: 438, endPoint y: 531, distance: 155.3
click at [438, 531] on pre "export default inngest .createFunction ( { id : "summarize-contents" } , { even…" at bounding box center [577, 413] width 677 height 398
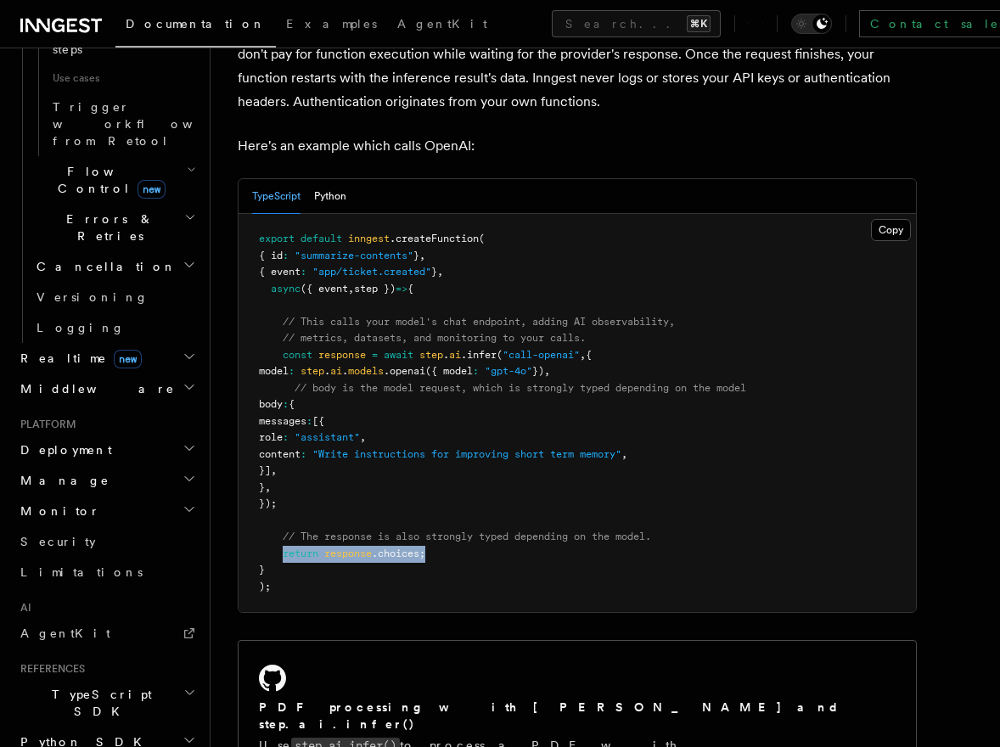
copy span "return response .choices;"
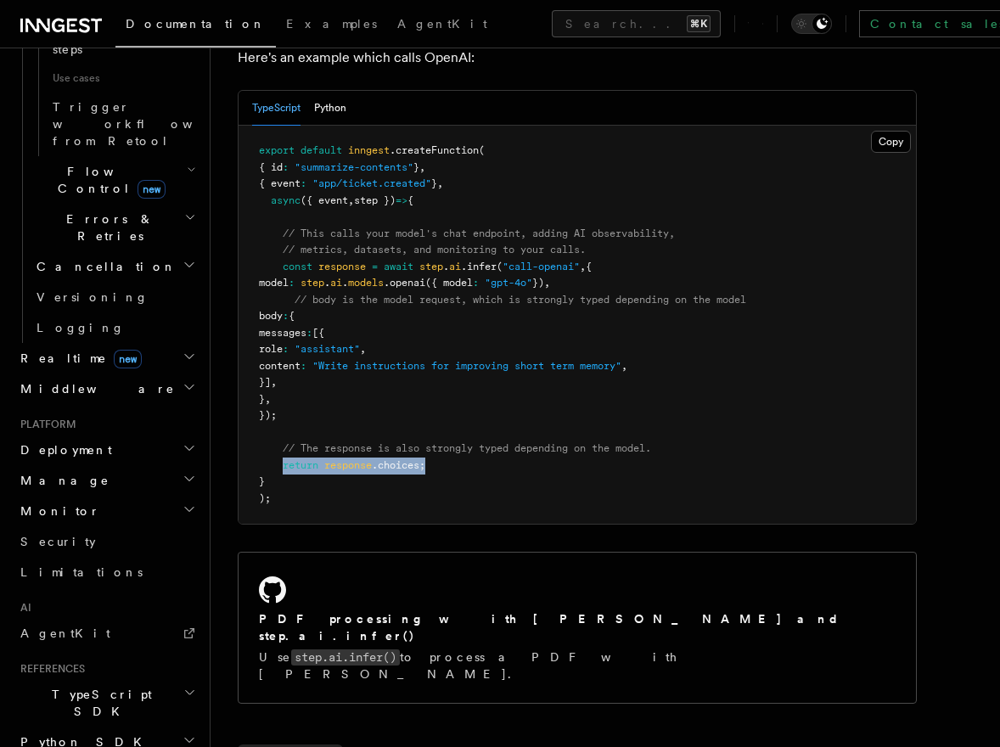
scroll to position [992, 0]
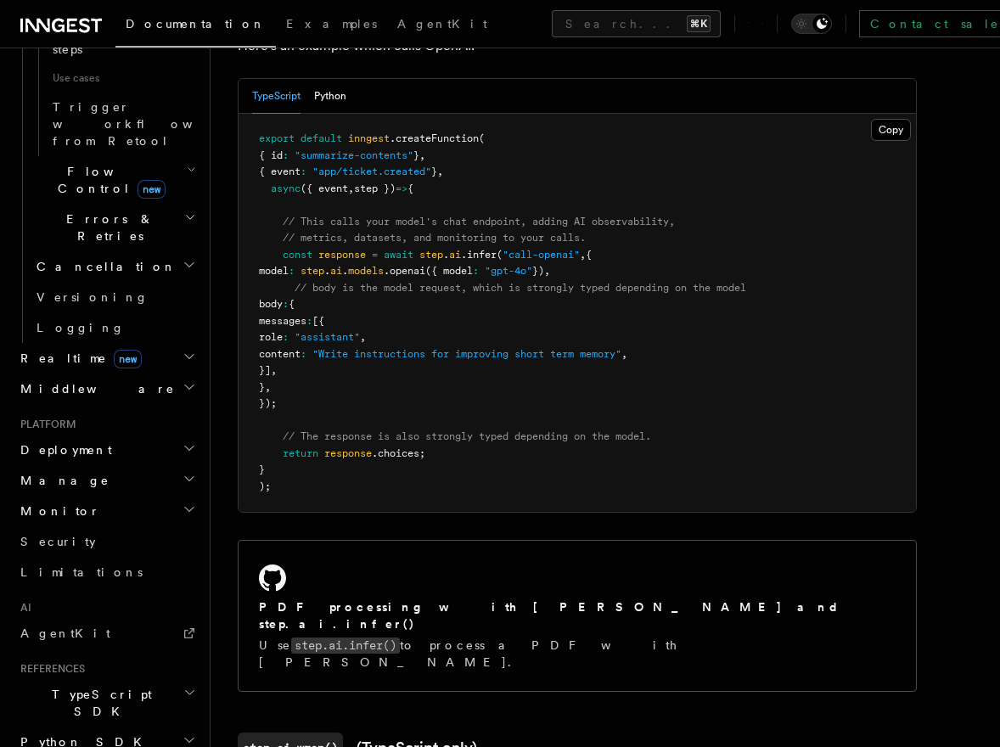
click at [550, 345] on pre "export default inngest .createFunction ( { id : "summarize-contents" } , { even…" at bounding box center [577, 313] width 677 height 398
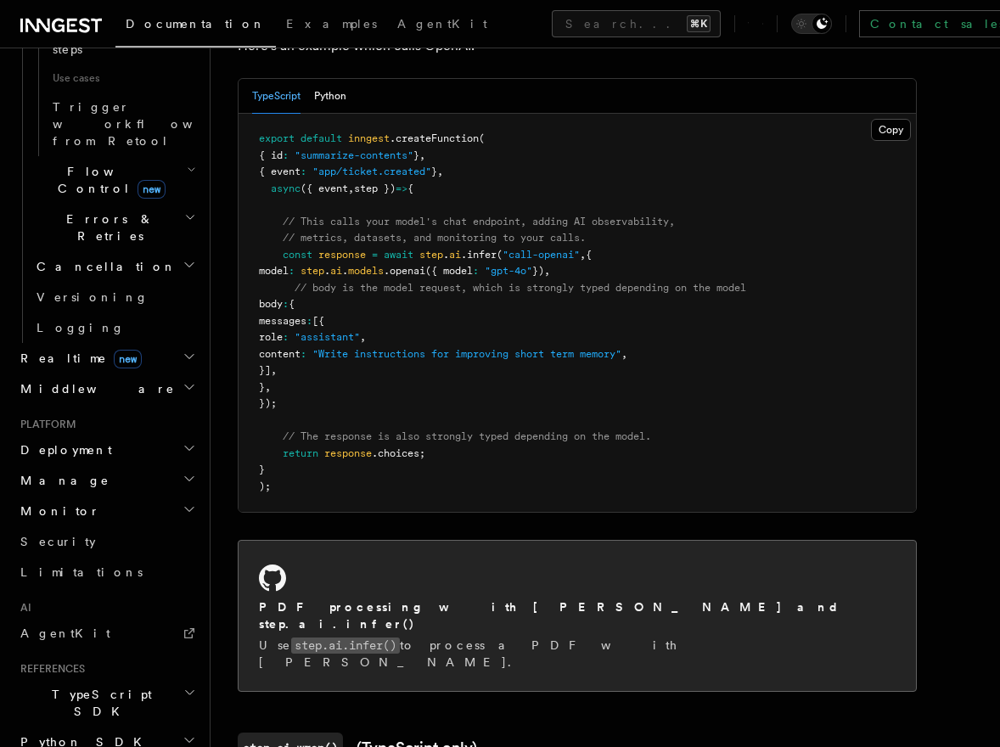
click at [408, 598] on h2 "PDF processing with [PERSON_NAME] and step.ai.infer()" at bounding box center [577, 615] width 637 height 34
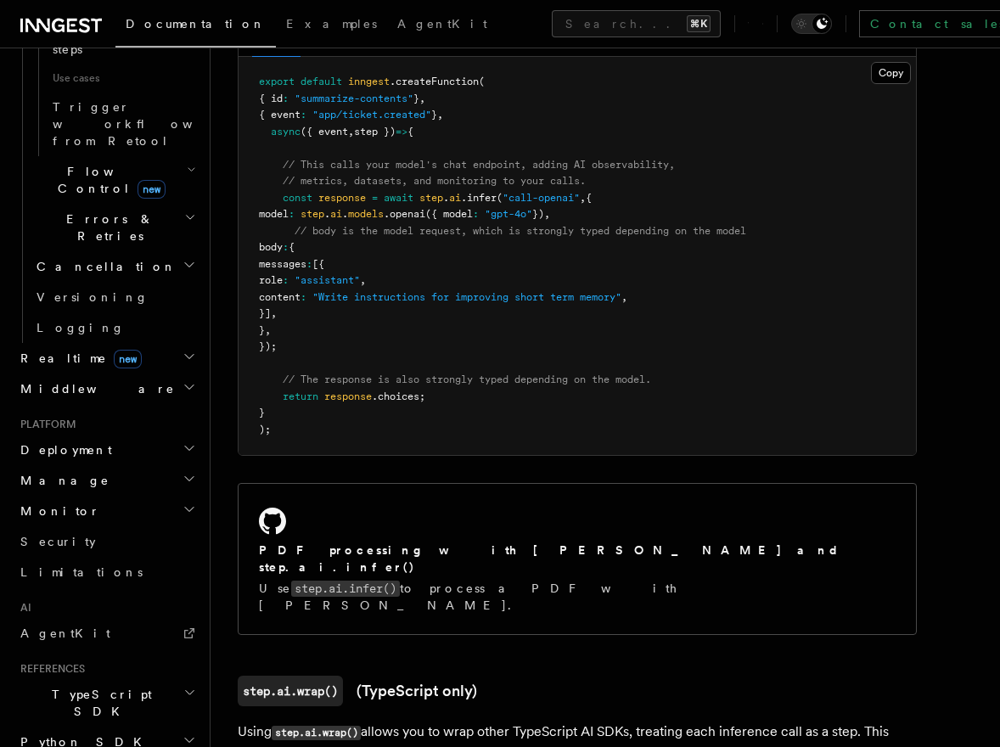
scroll to position [1064, 0]
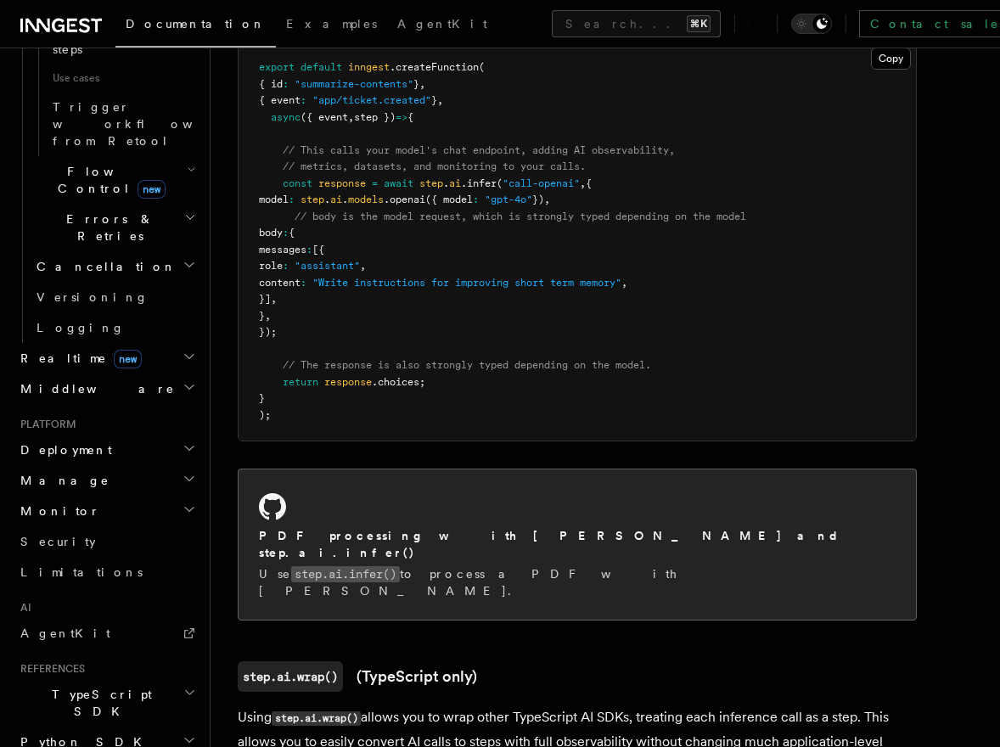
click at [372, 527] on h2 "PDF processing with [PERSON_NAME] and step.ai.infer()" at bounding box center [577, 544] width 637 height 34
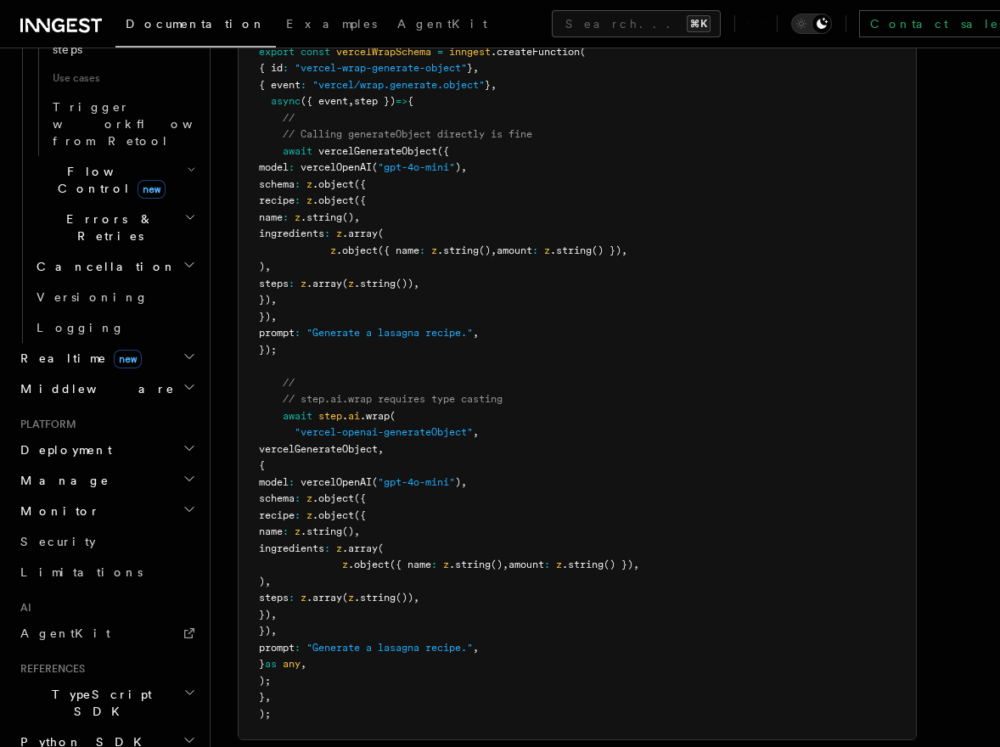
scroll to position [4280, 0]
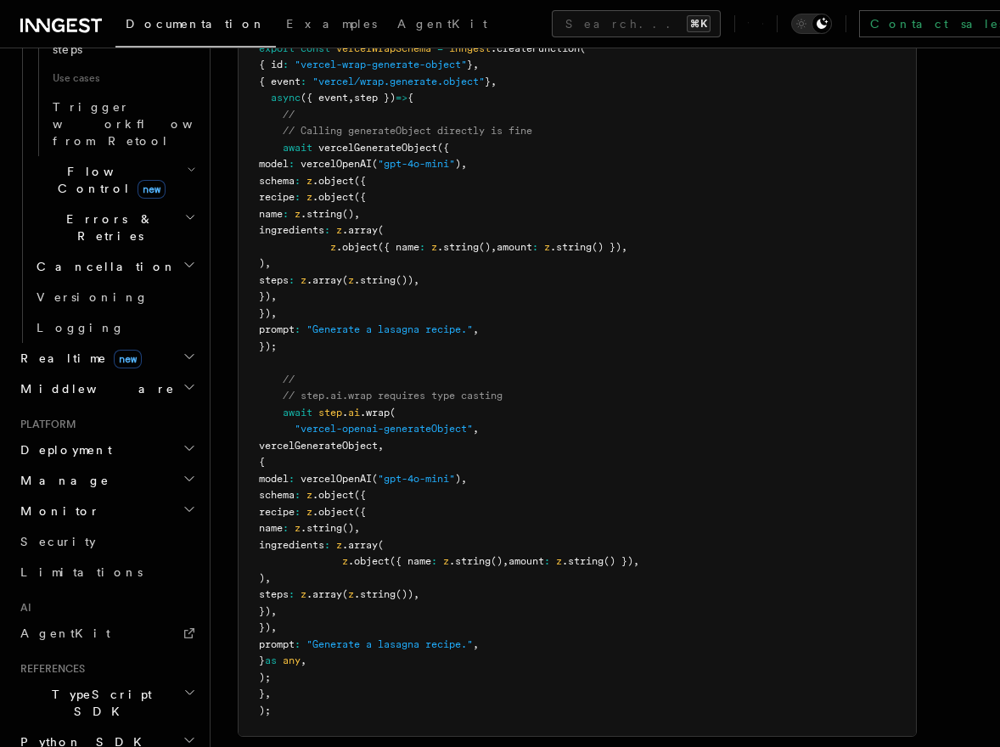
drag, startPoint x: 284, startPoint y: 340, endPoint x: 318, endPoint y: 604, distance: 266.1
click at [318, 604] on pre "import { generateObject as vercelGenerateObject } from "ai" ; import { openai a…" at bounding box center [577, 355] width 677 height 762
copy code "await step . ai .wrap ( "vercel-openai-generateObject" , vercelGenerateObject ,…"
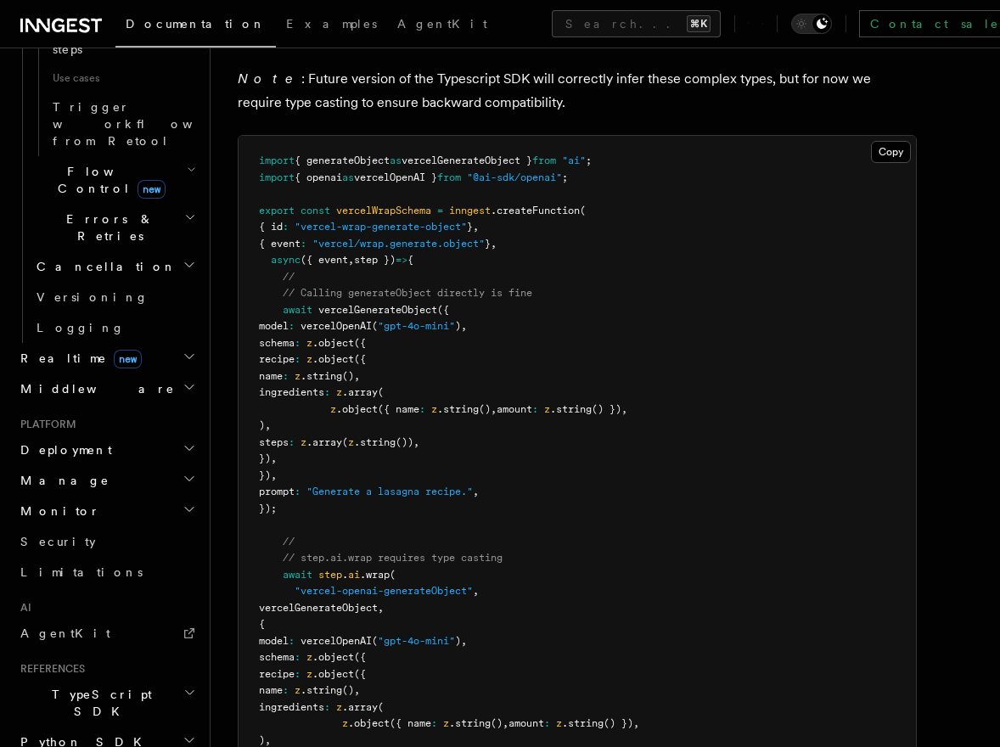
scroll to position [4122, 0]
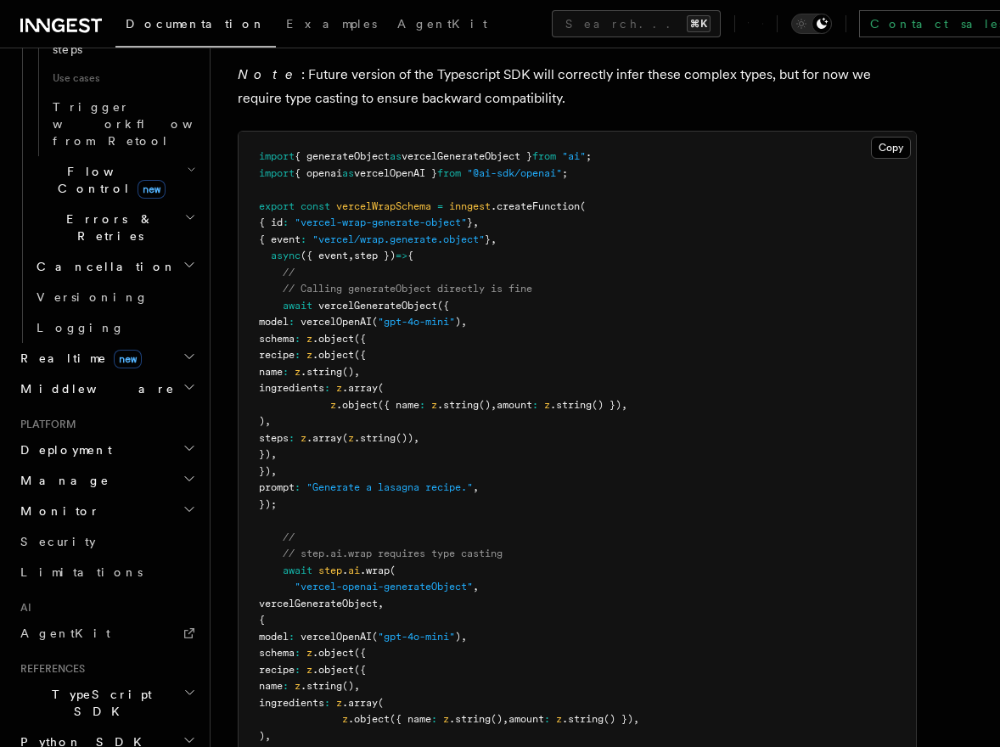
click at [526, 399] on span "amount" at bounding box center [515, 405] width 36 height 12
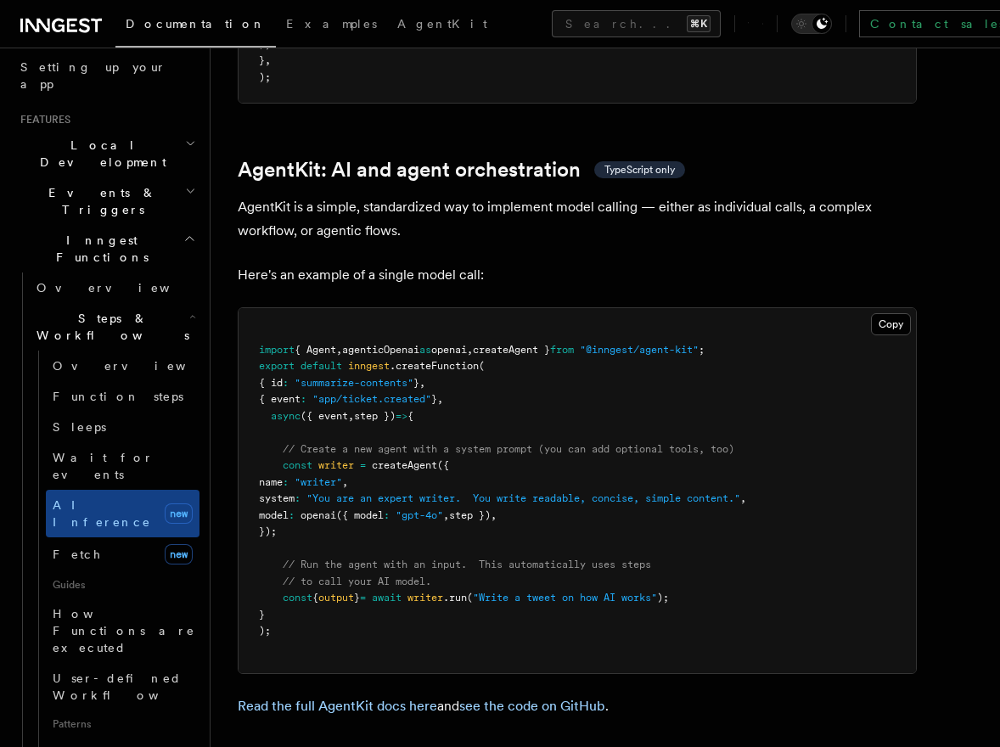
scroll to position [297, 0]
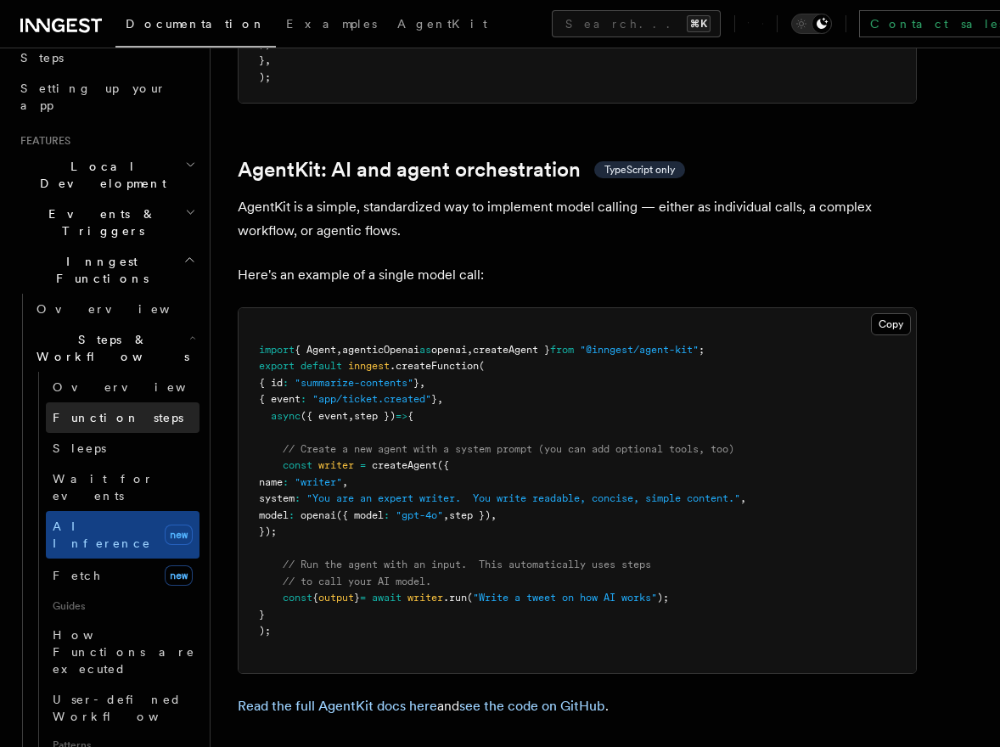
click at [88, 409] on span "Function steps" at bounding box center [118, 417] width 131 height 17
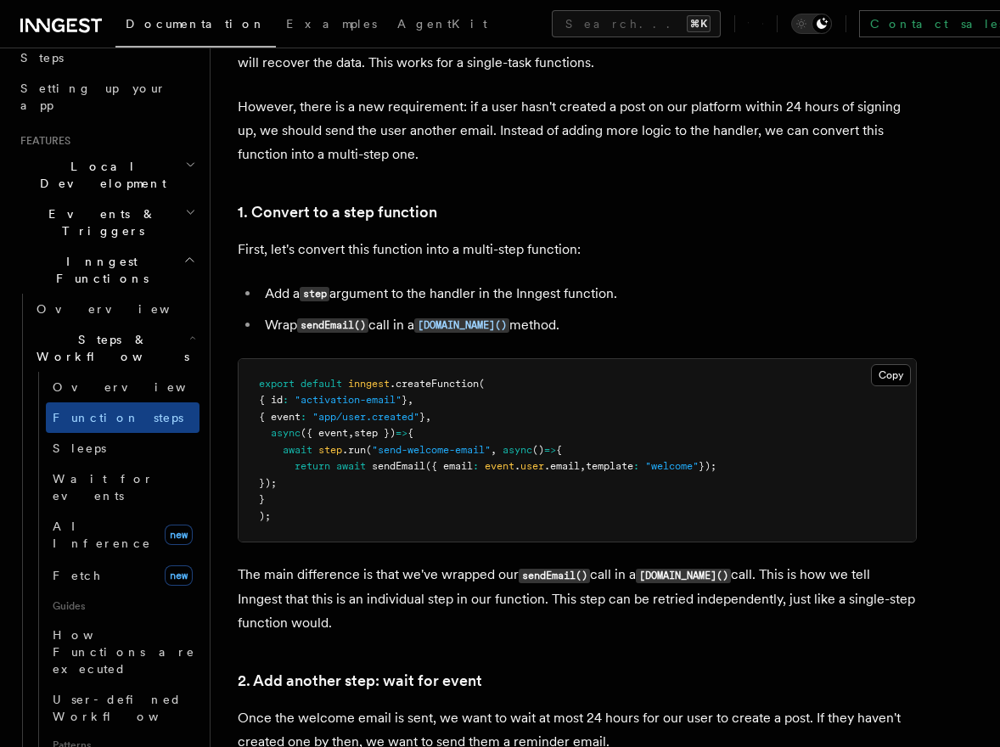
scroll to position [970, 0]
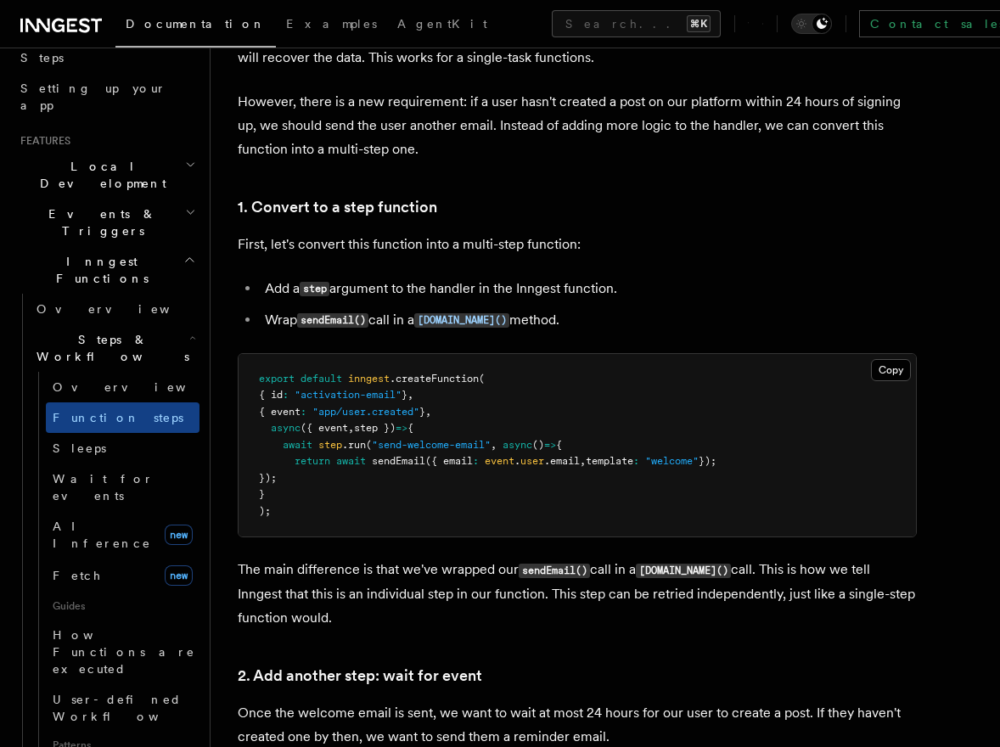
drag, startPoint x: 283, startPoint y: 446, endPoint x: 338, endPoint y: 486, distance: 67.9
click at [338, 486] on pre "export default inngest .createFunction ( { id : "activation-email" } , { event …" at bounding box center [577, 445] width 677 height 183
copy code "await step .run ( "send-welcome-email" , async () => { return await sendEmail (…"
click at [347, 499] on pre "export default inngest .createFunction ( { id : "activation-email" } , { event …" at bounding box center [577, 445] width 677 height 183
